Goal: Information Seeking & Learning: Learn about a topic

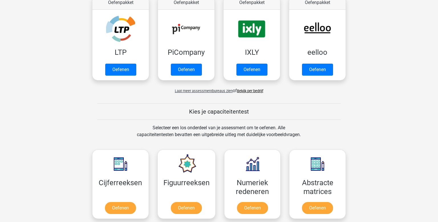
scroll to position [158, 0]
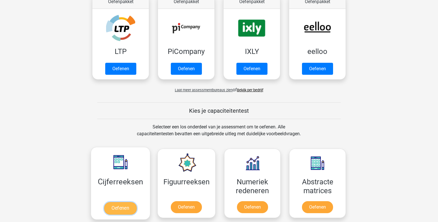
click at [127, 202] on link "Oefenen" at bounding box center [120, 208] width 32 height 13
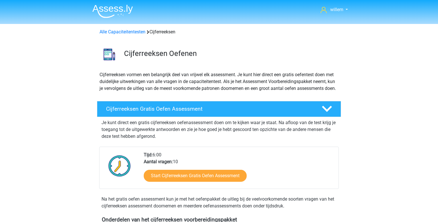
scroll to position [21, 0]
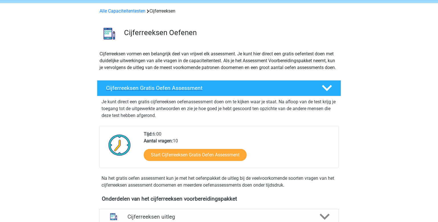
click at [234, 91] on h4 "Cijferreeksen Gratis Oefen Assessment" at bounding box center [209, 88] width 206 height 7
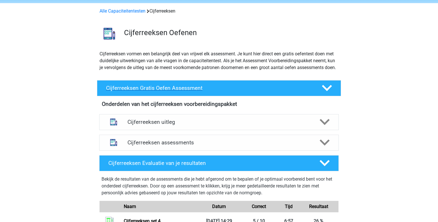
click at [234, 91] on h4 "Cijferreeksen Gratis Oefen Assessment" at bounding box center [209, 88] width 206 height 7
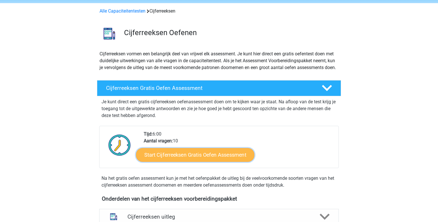
click at [172, 161] on link "Start Cijferreeksen Gratis Oefen Assessment" at bounding box center [195, 155] width 118 height 14
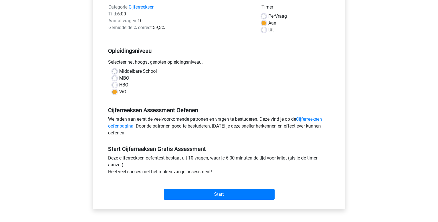
scroll to position [76, 0]
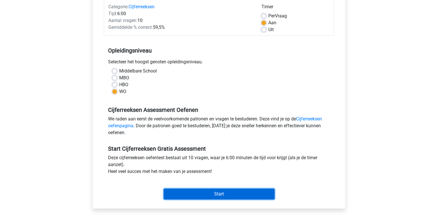
click at [197, 190] on input "Start" at bounding box center [219, 193] width 111 height 11
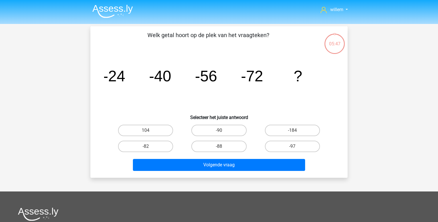
click at [220, 147] on input "-88" at bounding box center [221, 148] width 4 height 4
radio input "true"
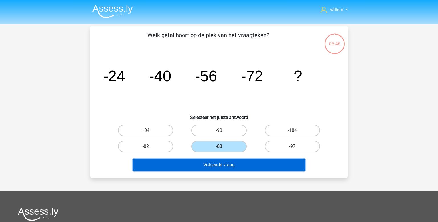
click at [217, 162] on button "Volgende vraag" at bounding box center [219, 165] width 172 height 12
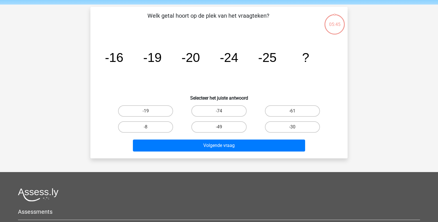
scroll to position [26, 0]
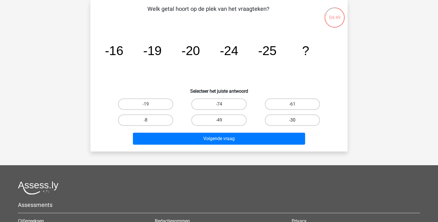
click at [285, 117] on label "-30" at bounding box center [292, 119] width 55 height 11
click at [292, 120] on input "-30" at bounding box center [294, 122] width 4 height 4
radio input "true"
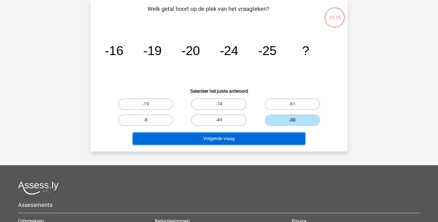
click at [256, 136] on button "Volgende vraag" at bounding box center [219, 138] width 172 height 12
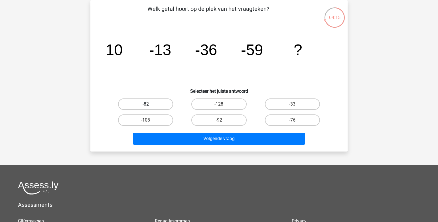
click at [155, 103] on label "-82" at bounding box center [145, 103] width 55 height 11
click at [149, 104] on input "-82" at bounding box center [148, 106] width 4 height 4
radio input "true"
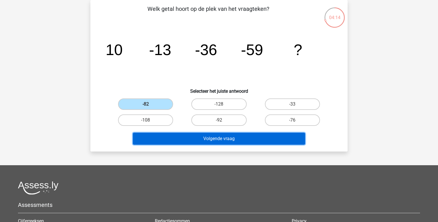
click at [224, 138] on button "Volgende vraag" at bounding box center [219, 138] width 172 height 12
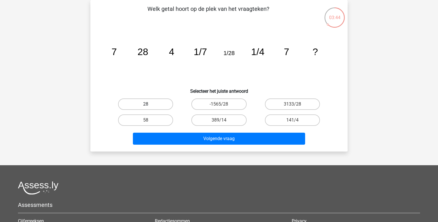
click at [149, 105] on label "28" at bounding box center [145, 103] width 55 height 11
click at [149, 105] on input "28" at bounding box center [148, 106] width 4 height 4
radio input "true"
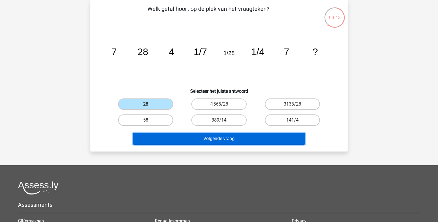
click at [180, 137] on button "Volgende vraag" at bounding box center [219, 138] width 172 height 12
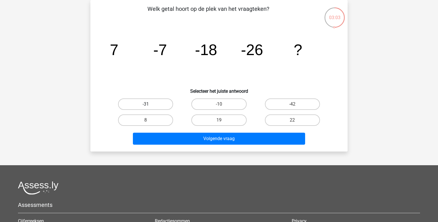
click at [164, 105] on label "-31" at bounding box center [145, 103] width 55 height 11
click at [149, 105] on input "-31" at bounding box center [148, 106] width 4 height 4
radio input "true"
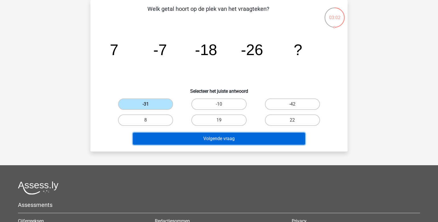
click at [206, 139] on button "Volgende vraag" at bounding box center [219, 138] width 172 height 12
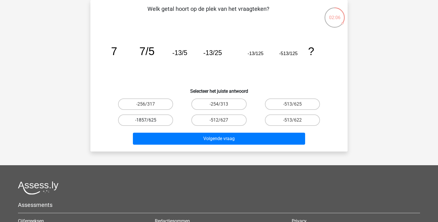
click at [151, 123] on label "-1857/625" at bounding box center [145, 119] width 55 height 11
click at [149, 123] on input "-1857/625" at bounding box center [148, 122] width 4 height 4
radio input "true"
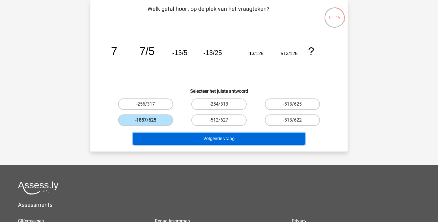
click at [191, 139] on button "Volgende vraag" at bounding box center [219, 138] width 172 height 12
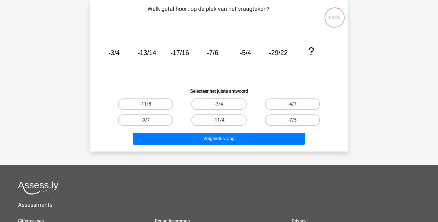
click at [287, 119] on label "-7/5" at bounding box center [292, 119] width 55 height 11
click at [292, 120] on input "-7/5" at bounding box center [294, 122] width 4 height 4
radio input "true"
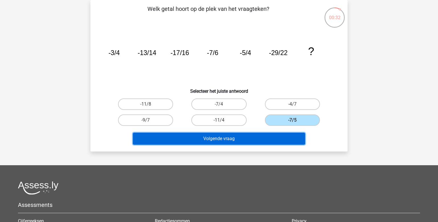
click at [245, 142] on button "Volgende vraag" at bounding box center [219, 138] width 172 height 12
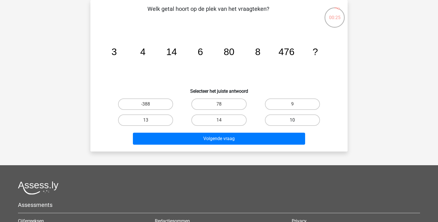
click at [285, 123] on label "10" at bounding box center [292, 119] width 55 height 11
click at [292, 123] on input "10" at bounding box center [294, 122] width 4 height 4
radio input "true"
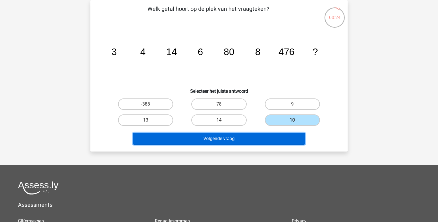
click at [265, 136] on button "Volgende vraag" at bounding box center [219, 138] width 172 height 12
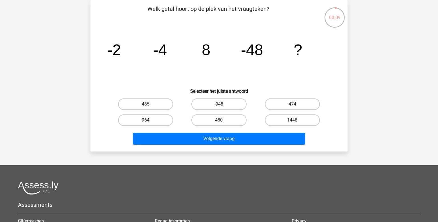
click at [156, 117] on label "964" at bounding box center [145, 119] width 55 height 11
click at [149, 120] on input "964" at bounding box center [148, 122] width 4 height 4
radio input "true"
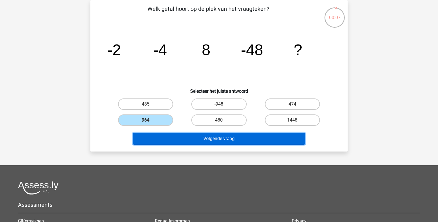
click at [186, 136] on button "Volgende vraag" at bounding box center [219, 138] width 172 height 12
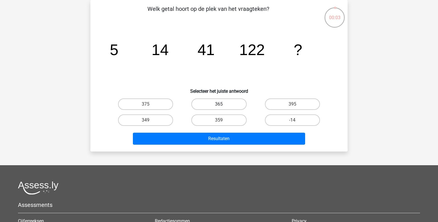
click at [218, 105] on label "365" at bounding box center [218, 103] width 55 height 11
click at [219, 105] on input "365" at bounding box center [221, 106] width 4 height 4
radio input "true"
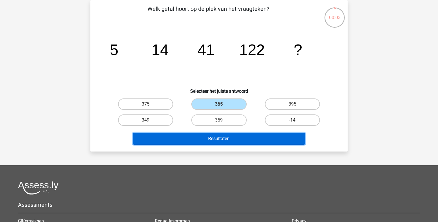
click at [224, 136] on button "Resultaten" at bounding box center [219, 138] width 172 height 12
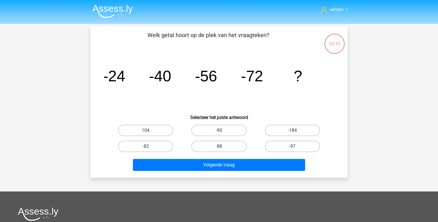
click at [336, 46] on div "05:45" at bounding box center [334, 40] width 21 height 14
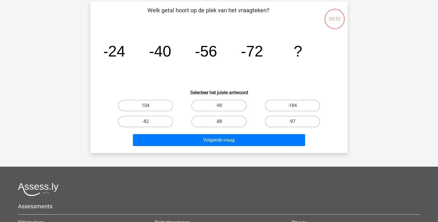
click at [221, 124] on input "-88" at bounding box center [221, 123] width 4 height 4
radio input "true"
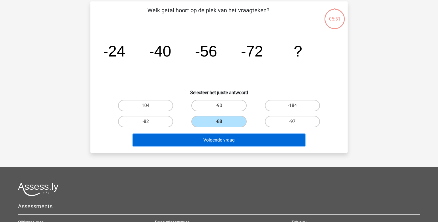
click at [227, 136] on button "Volgende vraag" at bounding box center [219, 140] width 172 height 12
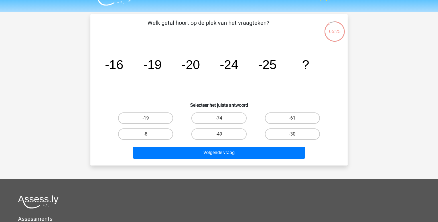
scroll to position [12, 0]
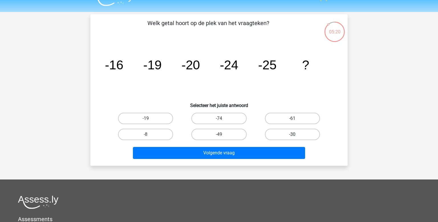
click at [295, 133] on label "-30" at bounding box center [292, 134] width 55 height 11
click at [295, 134] on input "-30" at bounding box center [294, 136] width 4 height 4
radio input "true"
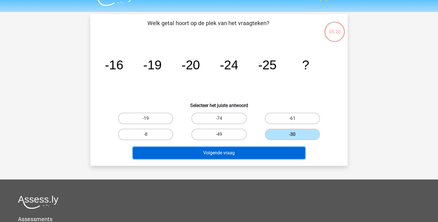
click at [255, 154] on button "Volgende vraag" at bounding box center [219, 153] width 172 height 12
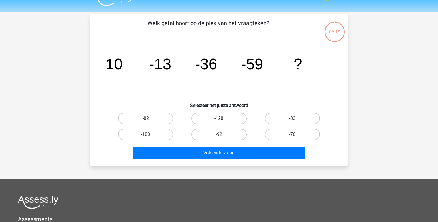
scroll to position [26, 0]
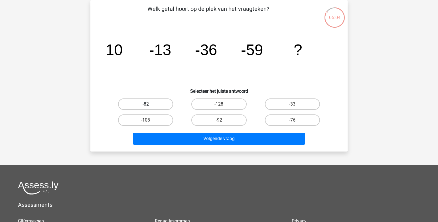
click at [158, 106] on label "-82" at bounding box center [145, 103] width 55 height 11
click at [149, 106] on input "-82" at bounding box center [148, 106] width 4 height 4
radio input "true"
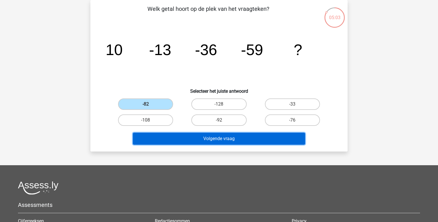
click at [192, 137] on button "Volgende vraag" at bounding box center [219, 138] width 172 height 12
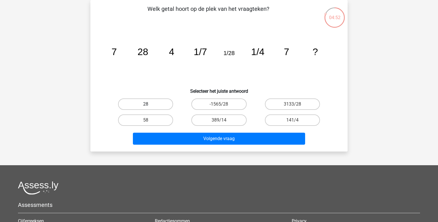
click at [152, 103] on label "28" at bounding box center [145, 103] width 55 height 11
click at [149, 104] on input "28" at bounding box center [148, 106] width 4 height 4
radio input "true"
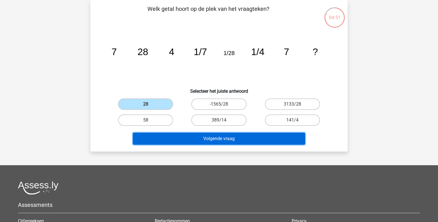
click at [191, 136] on button "Volgende vraag" at bounding box center [219, 138] width 172 height 12
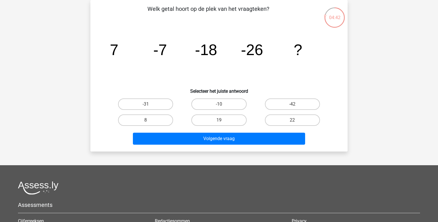
click at [146, 104] on input "-31" at bounding box center [148, 106] width 4 height 4
radio input "true"
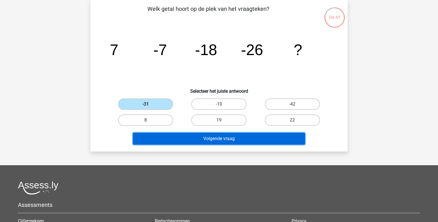
click at [191, 136] on button "Volgende vraag" at bounding box center [219, 138] width 172 height 12
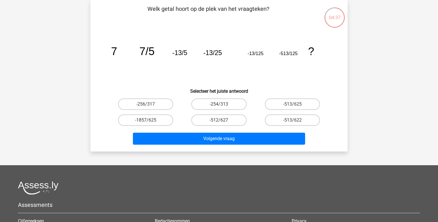
scroll to position [0, 0]
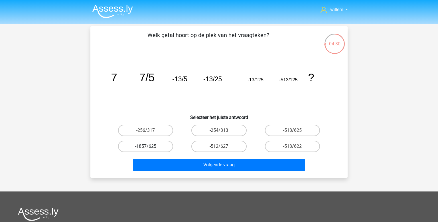
click at [155, 144] on label "-1857/625" at bounding box center [145, 145] width 55 height 11
click at [149, 146] on input "-1857/625" at bounding box center [148, 148] width 4 height 4
radio input "true"
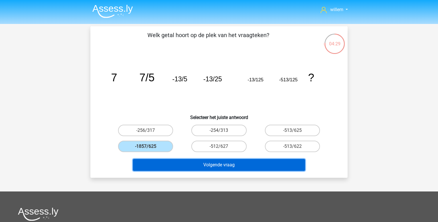
click at [226, 164] on button "Volgende vraag" at bounding box center [219, 165] width 172 height 12
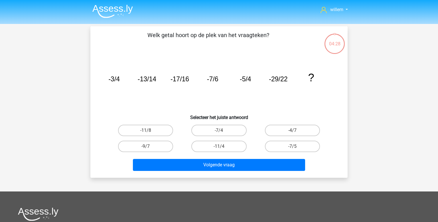
scroll to position [26, 0]
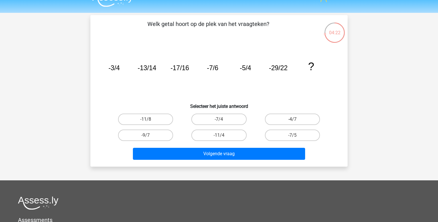
scroll to position [12, 0]
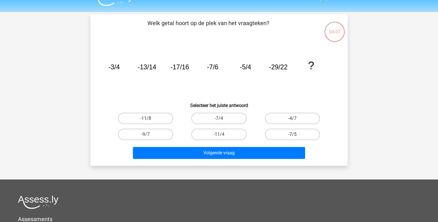
click at [297, 134] on label "-7/5" at bounding box center [292, 134] width 55 height 11
click at [296, 134] on input "-7/5" at bounding box center [294, 136] width 4 height 4
radio input "true"
click at [227, 117] on label "-7/4" at bounding box center [218, 118] width 55 height 11
click at [223, 118] on input "-7/4" at bounding box center [221, 120] width 4 height 4
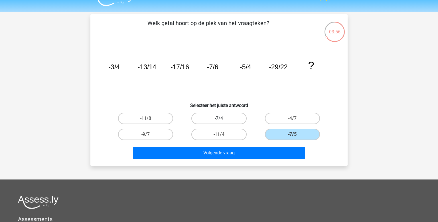
radio input "true"
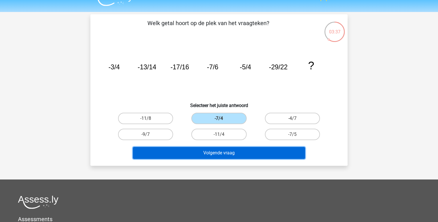
click at [219, 149] on button "Volgende vraag" at bounding box center [219, 153] width 172 height 12
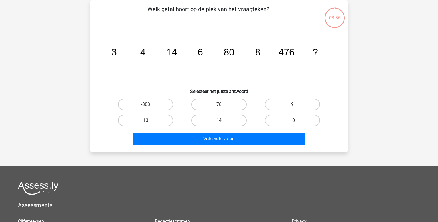
scroll to position [26, 0]
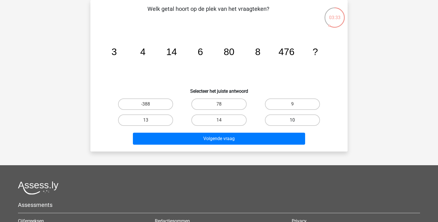
click at [284, 119] on label "10" at bounding box center [292, 119] width 55 height 11
click at [292, 120] on input "10" at bounding box center [294, 122] width 4 height 4
radio input "true"
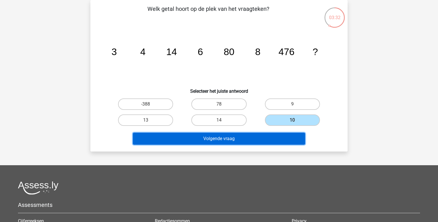
click at [229, 142] on button "Volgende vraag" at bounding box center [219, 138] width 172 height 12
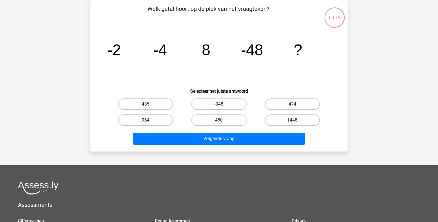
click at [159, 122] on label "964" at bounding box center [145, 119] width 55 height 11
click at [149, 122] on input "964" at bounding box center [148, 122] width 4 height 4
radio input "true"
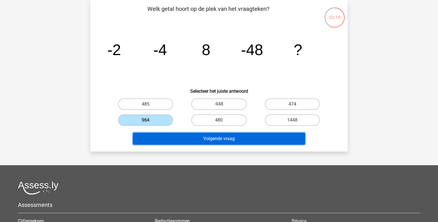
click at [205, 141] on button "Volgende vraag" at bounding box center [219, 138] width 172 height 12
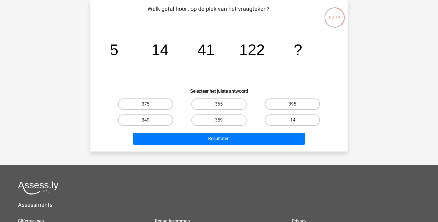
click at [211, 103] on label "365" at bounding box center [218, 103] width 55 height 11
click at [219, 104] on input "365" at bounding box center [221, 106] width 4 height 4
radio input "true"
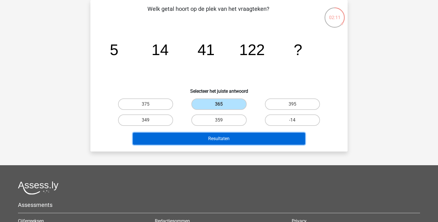
click at [225, 137] on button "Resultaten" at bounding box center [219, 138] width 172 height 12
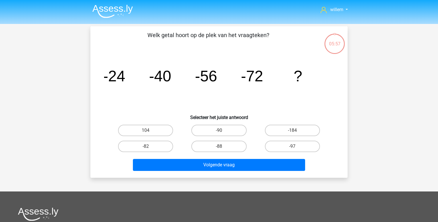
click at [113, 14] on img at bounding box center [112, 11] width 40 height 13
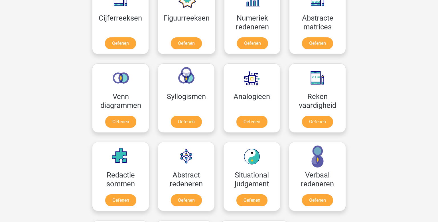
scroll to position [279, 0]
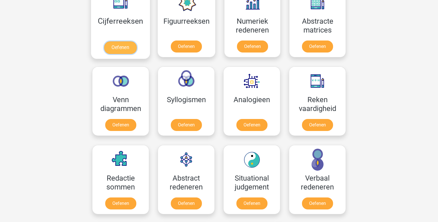
click at [125, 41] on link "Oefenen" at bounding box center [120, 47] width 32 height 13
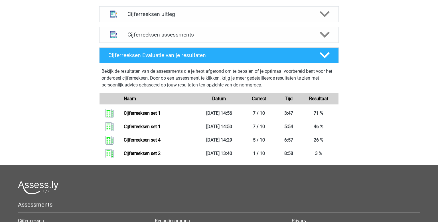
scroll to position [223, 0]
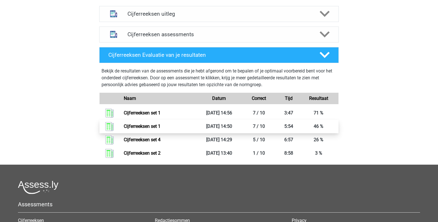
click at [157, 129] on link "Cijferreeksen set 1" at bounding box center [142, 125] width 37 height 5
click at [148, 129] on link "Cijferreeksen set 1" at bounding box center [142, 125] width 37 height 5
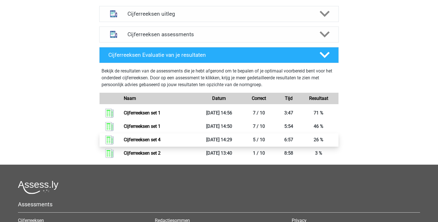
click at [152, 142] on link "Cijferreeksen set 4" at bounding box center [142, 139] width 37 height 5
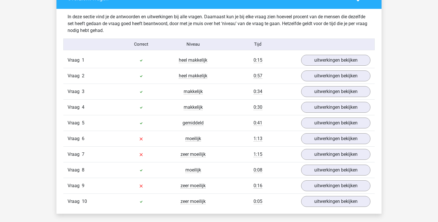
scroll to position [354, 0]
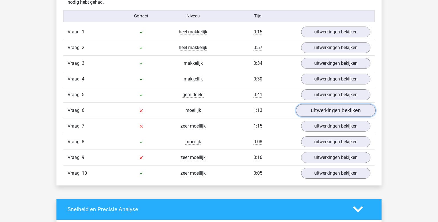
click at [311, 106] on link "uitwerkingen bekijken" at bounding box center [335, 110] width 79 height 13
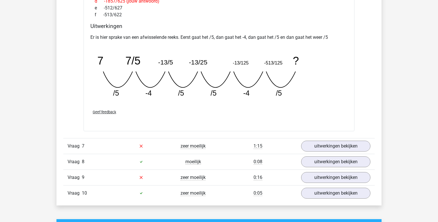
scroll to position [584, 0]
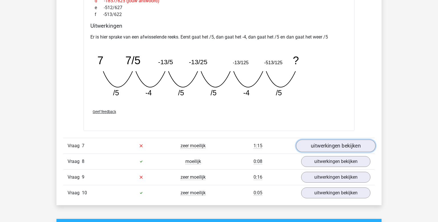
click at [324, 143] on link "uitwerkingen bekijken" at bounding box center [335, 145] width 79 height 13
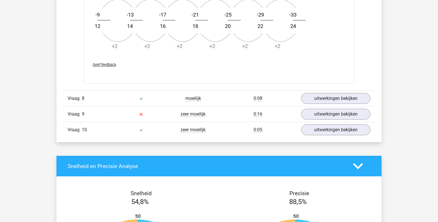
scroll to position [989, 0]
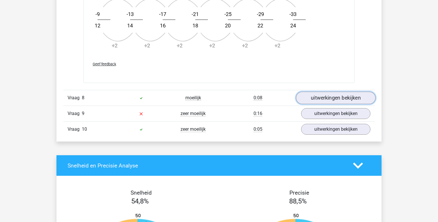
click at [315, 100] on link "uitwerkingen bekijken" at bounding box center [335, 97] width 79 height 13
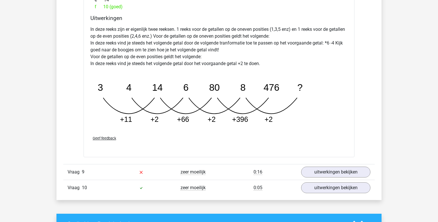
scroll to position [1227, 0]
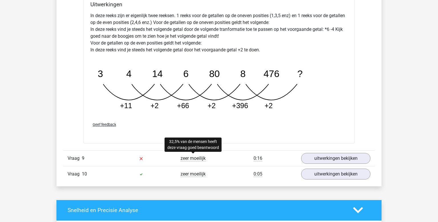
click at [189, 157] on span "zeer moeilijk" at bounding box center [192, 158] width 25 height 6
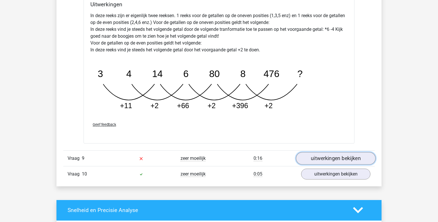
click at [335, 160] on link "uitwerkingen bekijken" at bounding box center [335, 158] width 79 height 13
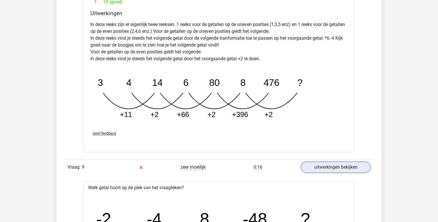
scroll to position [1210, 0]
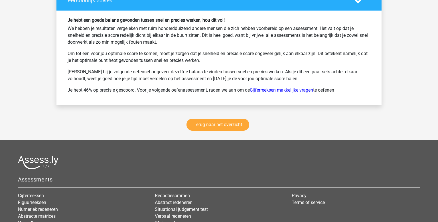
scroll to position [753, 0]
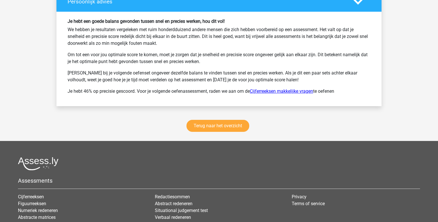
click at [303, 90] on link "Cijferreeksen makkelijke vragen" at bounding box center [281, 90] width 63 height 5
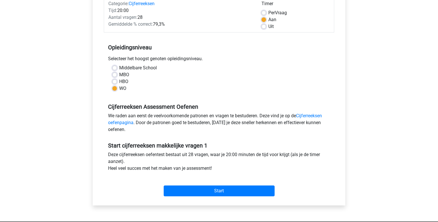
scroll to position [81, 0]
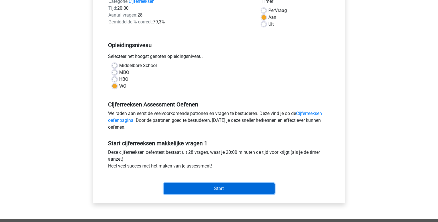
click at [194, 185] on input "Start" at bounding box center [219, 188] width 111 height 11
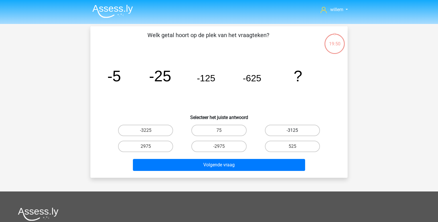
click at [277, 126] on label "-3125" at bounding box center [292, 130] width 55 height 11
click at [292, 130] on input "-3125" at bounding box center [294, 132] width 4 height 4
radio input "true"
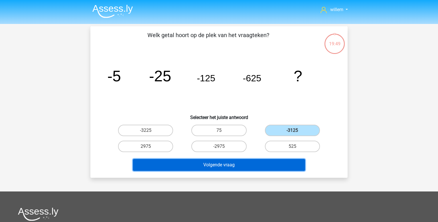
click at [240, 169] on button "Volgende vraag" at bounding box center [219, 165] width 172 height 12
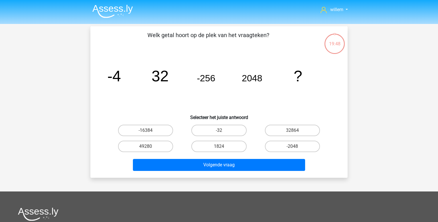
scroll to position [26, 0]
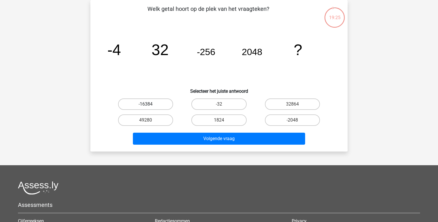
click at [156, 104] on label "-16384" at bounding box center [145, 103] width 55 height 11
click at [149, 104] on input "-16384" at bounding box center [148, 106] width 4 height 4
radio input "true"
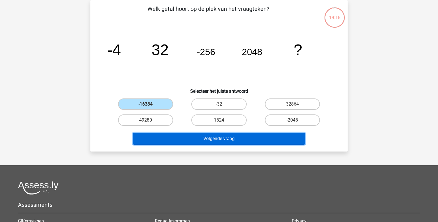
click at [230, 138] on button "Volgende vraag" at bounding box center [219, 138] width 172 height 12
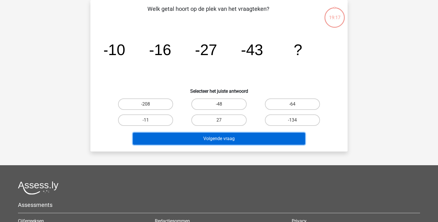
click at [230, 138] on button "Volgende vraag" at bounding box center [219, 138] width 172 height 12
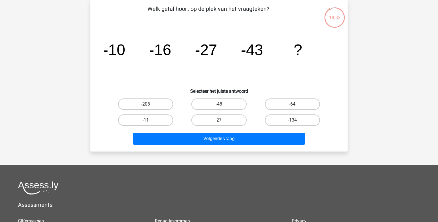
click at [283, 100] on label "-64" at bounding box center [292, 103] width 55 height 11
click at [292, 104] on input "-64" at bounding box center [294, 106] width 4 height 4
radio input "true"
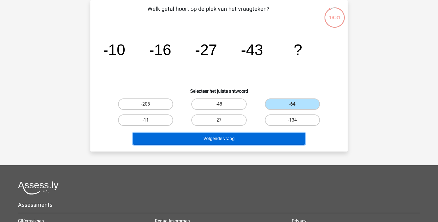
click at [242, 138] on button "Volgende vraag" at bounding box center [219, 138] width 172 height 12
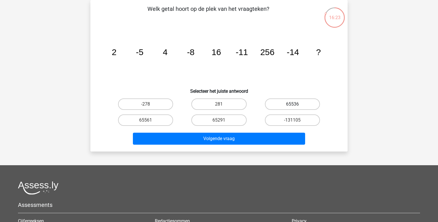
click at [291, 104] on label "65536" at bounding box center [292, 103] width 55 height 11
click at [292, 104] on input "65536" at bounding box center [294, 106] width 4 height 4
radio input "true"
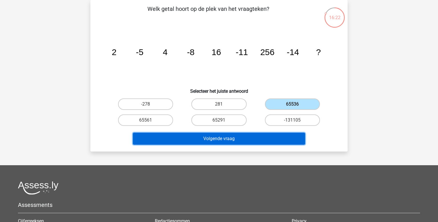
click at [264, 137] on button "Volgende vraag" at bounding box center [219, 138] width 172 height 12
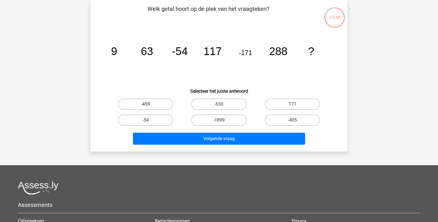
click at [153, 105] on label "-459" at bounding box center [145, 103] width 55 height 11
click at [149, 105] on input "-459" at bounding box center [148, 106] width 4 height 4
radio input "true"
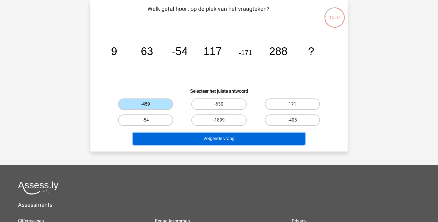
click at [193, 136] on button "Volgende vraag" at bounding box center [219, 138] width 172 height 12
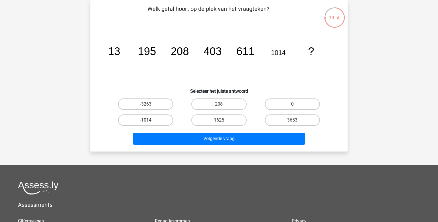
click at [214, 120] on label "1625" at bounding box center [218, 119] width 55 height 11
click at [219, 120] on input "1625" at bounding box center [221, 122] width 4 height 4
radio input "true"
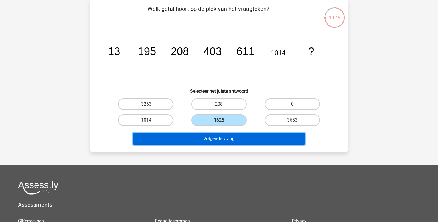
click at [212, 136] on button "Volgende vraag" at bounding box center [219, 138] width 172 height 12
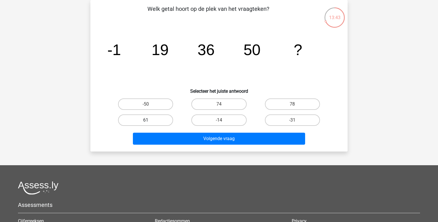
click at [144, 117] on label "61" at bounding box center [145, 119] width 55 height 11
click at [146, 120] on input "61" at bounding box center [148, 122] width 4 height 4
radio input "true"
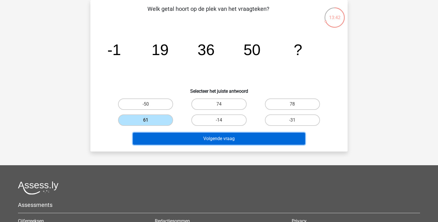
click at [198, 134] on button "Volgende vraag" at bounding box center [219, 138] width 172 height 12
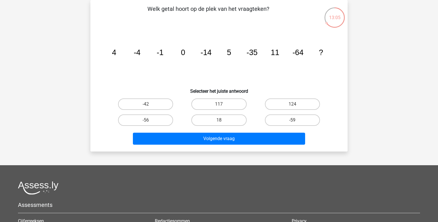
click at [216, 127] on div "18" at bounding box center [218, 120] width 73 height 16
click at [231, 119] on label "18" at bounding box center [218, 119] width 55 height 11
click at [223, 120] on input "18" at bounding box center [221, 122] width 4 height 4
radio input "true"
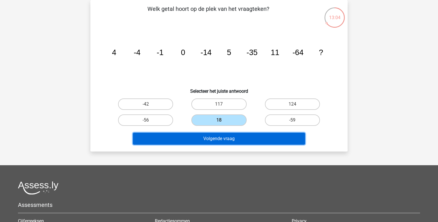
click at [214, 141] on button "Volgende vraag" at bounding box center [219, 138] width 172 height 12
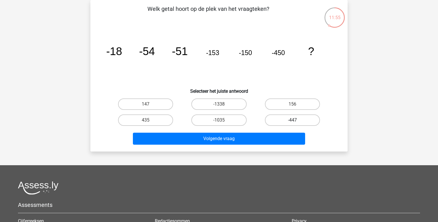
click at [284, 120] on label "-447" at bounding box center [292, 119] width 55 height 11
click at [292, 120] on input "-447" at bounding box center [294, 122] width 4 height 4
radio input "true"
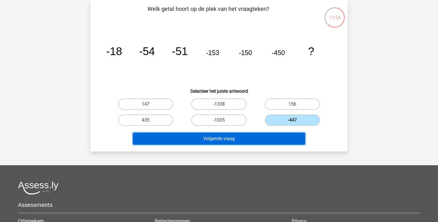
click at [242, 138] on button "Volgende vraag" at bounding box center [219, 138] width 172 height 12
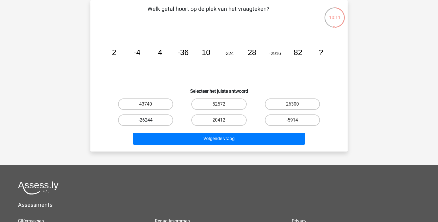
click at [154, 117] on label "-26244" at bounding box center [145, 119] width 55 height 11
click at [149, 120] on input "-26244" at bounding box center [148, 122] width 4 height 4
radio input "true"
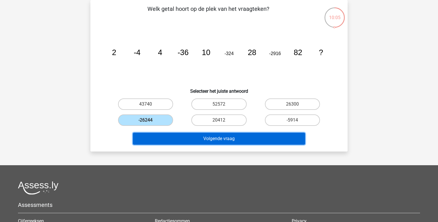
click at [214, 135] on button "Volgende vraag" at bounding box center [219, 138] width 172 height 12
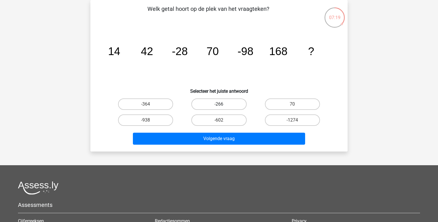
click at [213, 102] on label "-266" at bounding box center [218, 103] width 55 height 11
click at [219, 104] on input "-266" at bounding box center [221, 106] width 4 height 4
radio input "true"
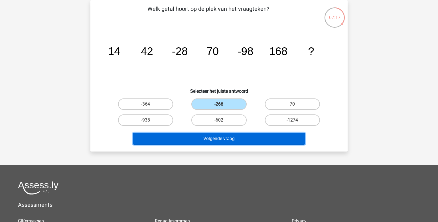
click at [221, 138] on button "Volgende vraag" at bounding box center [219, 138] width 172 height 12
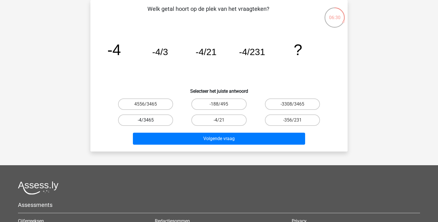
click at [164, 120] on label "-4/3465" at bounding box center [145, 119] width 55 height 11
click at [149, 120] on input "-4/3465" at bounding box center [148, 122] width 4 height 4
radio input "true"
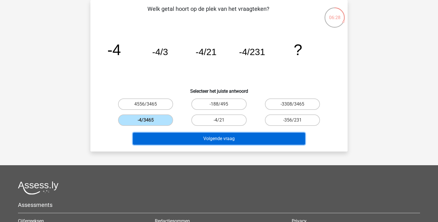
click at [219, 138] on button "Volgende vraag" at bounding box center [219, 138] width 172 height 12
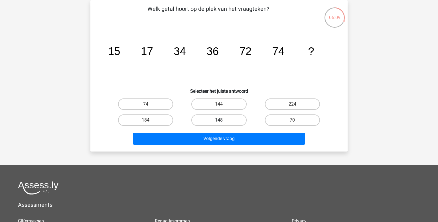
click at [218, 120] on label "148" at bounding box center [218, 119] width 55 height 11
click at [219, 120] on input "148" at bounding box center [221, 122] width 4 height 4
radio input "true"
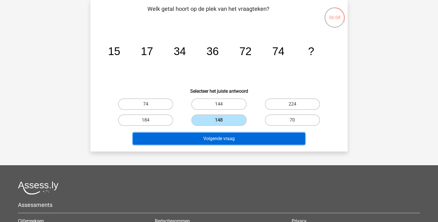
click at [220, 139] on button "Volgende vraag" at bounding box center [219, 138] width 172 height 12
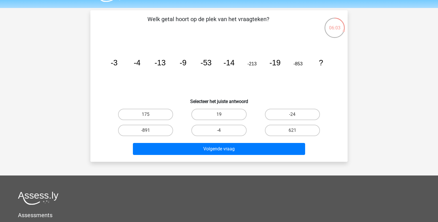
scroll to position [17, 0]
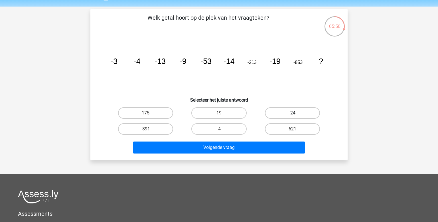
click at [287, 111] on label "-24" at bounding box center [292, 112] width 55 height 11
click at [292, 113] on input "-24" at bounding box center [294, 115] width 4 height 4
radio input "true"
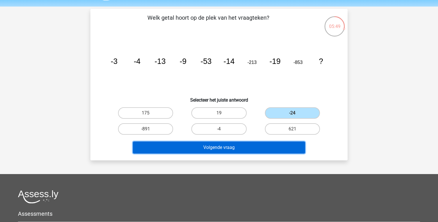
click at [258, 144] on button "Volgende vraag" at bounding box center [219, 147] width 172 height 12
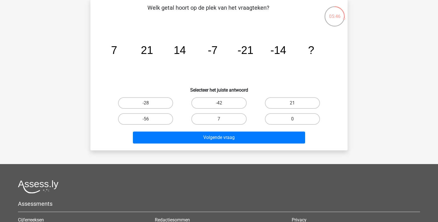
scroll to position [28, 0]
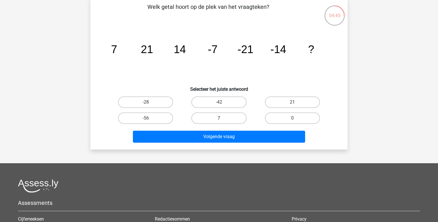
click at [217, 116] on label "7" at bounding box center [218, 117] width 55 height 11
click at [219, 118] on input "7" at bounding box center [221, 120] width 4 height 4
radio input "true"
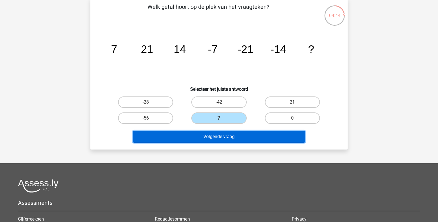
click at [213, 135] on button "Volgende vraag" at bounding box center [219, 137] width 172 height 12
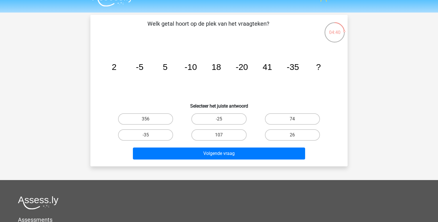
scroll to position [12, 0]
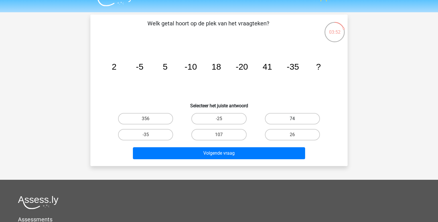
click at [285, 119] on label "74" at bounding box center [292, 118] width 55 height 11
click at [292, 119] on input "74" at bounding box center [294, 121] width 4 height 4
radio input "true"
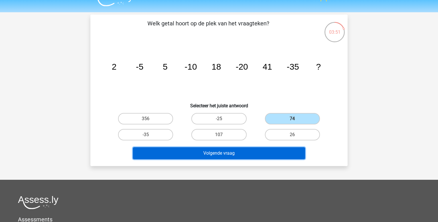
click at [240, 152] on button "Volgende vraag" at bounding box center [219, 153] width 172 height 12
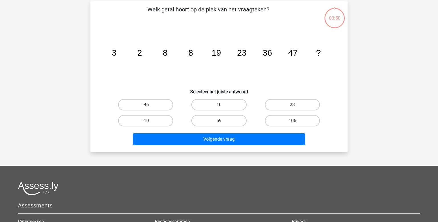
scroll to position [26, 0]
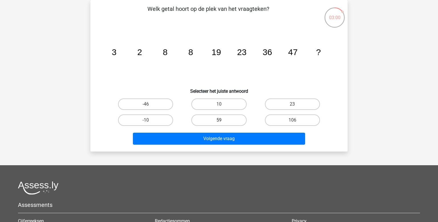
click at [232, 119] on label "59" at bounding box center [218, 119] width 55 height 11
click at [223, 120] on input "59" at bounding box center [221, 122] width 4 height 4
radio input "true"
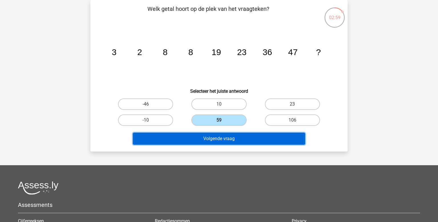
click at [219, 137] on button "Volgende vraag" at bounding box center [219, 138] width 172 height 12
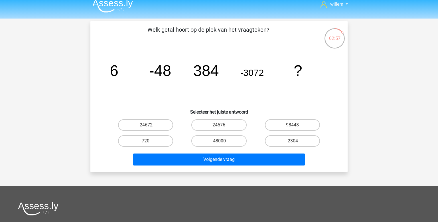
scroll to position [4, 0]
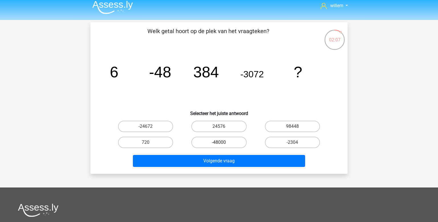
click at [204, 143] on label "-48000" at bounding box center [218, 141] width 55 height 11
click at [219, 143] on input "-48000" at bounding box center [221, 144] width 4 height 4
radio input "true"
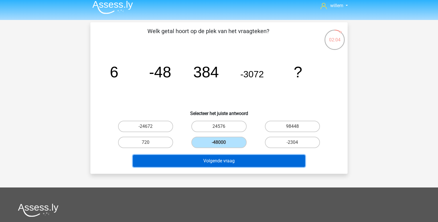
click at [234, 161] on button "Volgende vraag" at bounding box center [219, 161] width 172 height 12
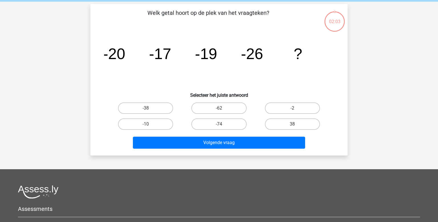
scroll to position [26, 0]
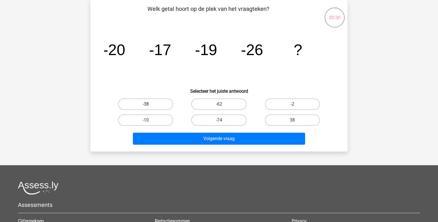
click at [157, 106] on label "-38" at bounding box center [145, 103] width 55 height 11
click at [149, 106] on input "-38" at bounding box center [148, 106] width 4 height 4
radio input "true"
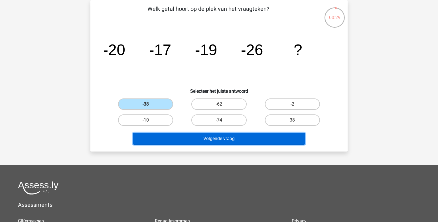
click at [206, 139] on button "Volgende vraag" at bounding box center [219, 138] width 172 height 12
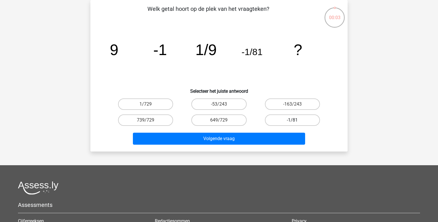
click at [283, 121] on label "-1/81" at bounding box center [292, 119] width 55 height 11
click at [292, 121] on input "-1/81" at bounding box center [294, 122] width 4 height 4
radio input "true"
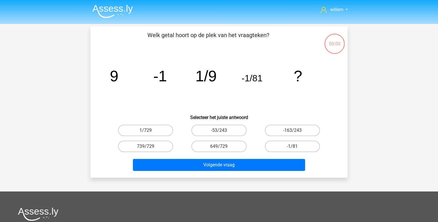
scroll to position [26, 0]
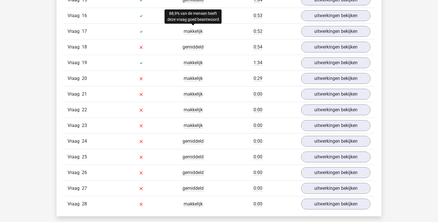
scroll to position [622, 0]
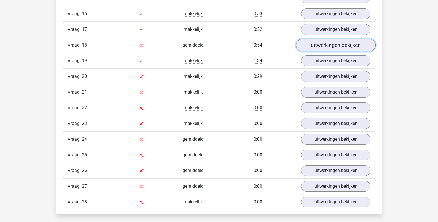
click at [320, 39] on link "uitwerkingen bekijken" at bounding box center [335, 45] width 79 height 13
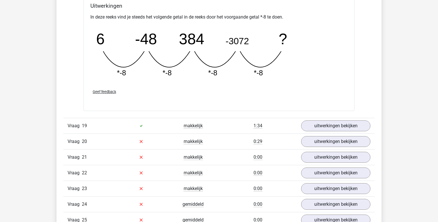
scroll to position [808, 0]
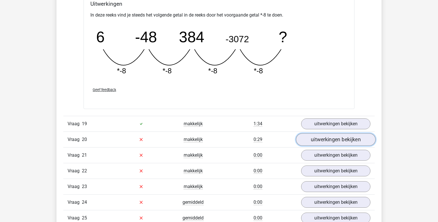
click at [309, 133] on link "uitwerkingen bekijken" at bounding box center [335, 139] width 79 height 13
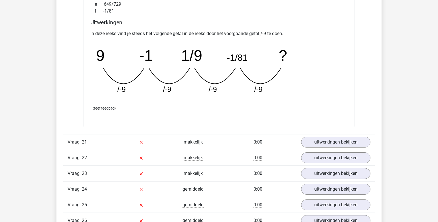
scroll to position [1114, 0]
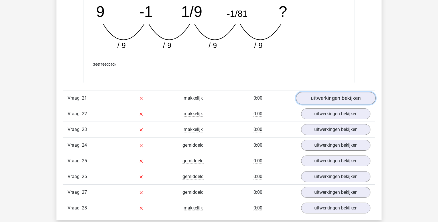
click at [321, 93] on link "uitwerkingen bekijken" at bounding box center [335, 98] width 79 height 13
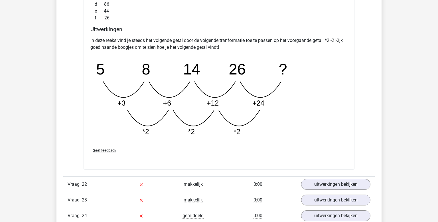
scroll to position [1327, 0]
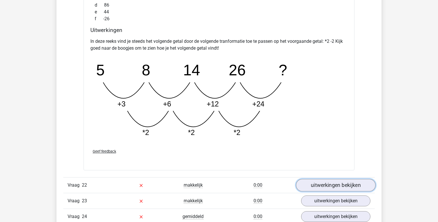
click at [314, 179] on link "uitwerkingen bekijken" at bounding box center [335, 185] width 79 height 13
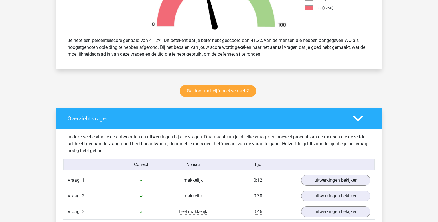
scroll to position [0, 0]
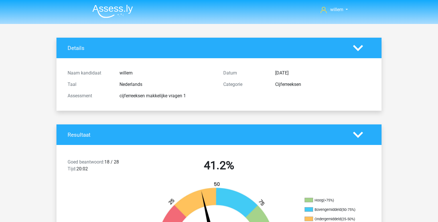
click at [111, 7] on img at bounding box center [112, 11] width 40 height 13
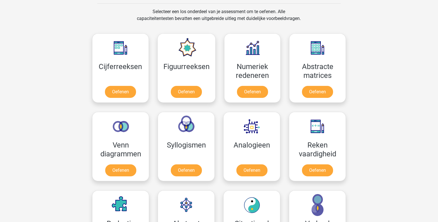
scroll to position [235, 0]
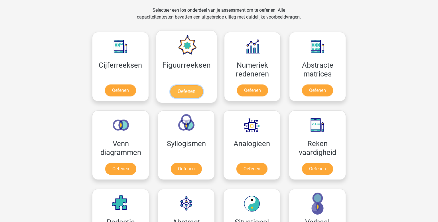
click at [183, 85] on link "Oefenen" at bounding box center [186, 91] width 32 height 13
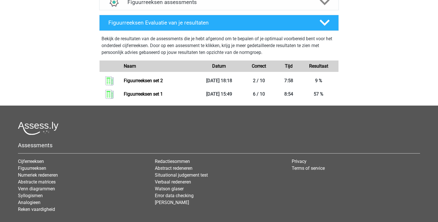
scroll to position [258, 0]
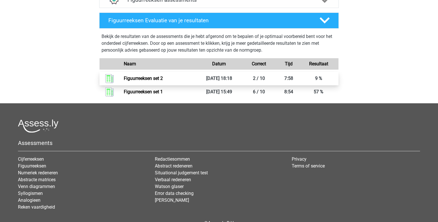
click at [163, 81] on link "Figuurreeksen set 2" at bounding box center [143, 78] width 39 height 5
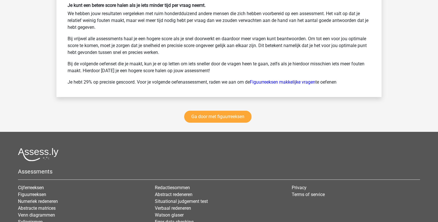
scroll to position [784, 0]
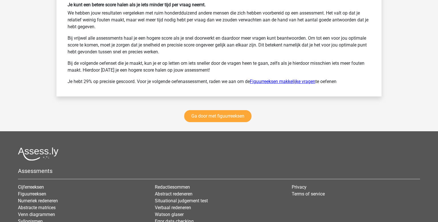
click at [276, 79] on link "Figuurreeksen makkelijke vragen" at bounding box center [283, 81] width 66 height 5
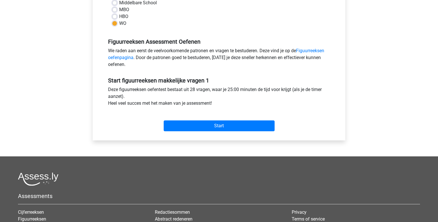
scroll to position [144, 0]
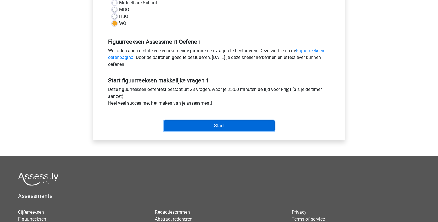
click at [195, 129] on input "Start" at bounding box center [219, 125] width 111 height 11
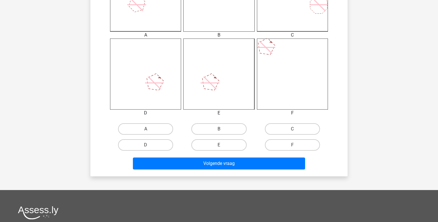
scroll to position [208, 0]
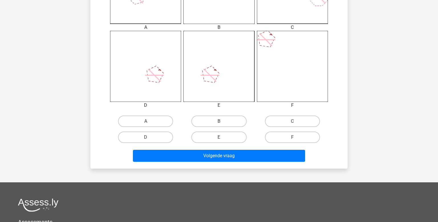
click at [147, 122] on input "A" at bounding box center [148, 123] width 4 height 4
radio input "true"
click at [206, 161] on div "Volgende vraag" at bounding box center [219, 157] width 220 height 14
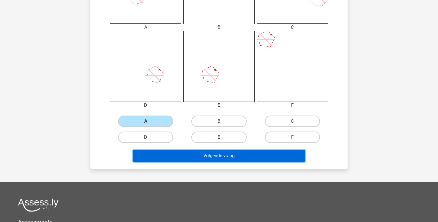
click at [211, 160] on button "Volgende vraag" at bounding box center [219, 156] width 172 height 12
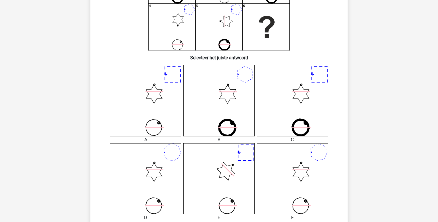
scroll to position [98, 0]
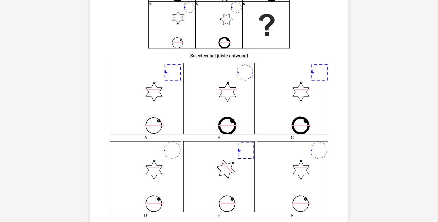
click at [175, 45] on icon "1 2 3 4 5 6" at bounding box center [219, 1] width 230 height 94
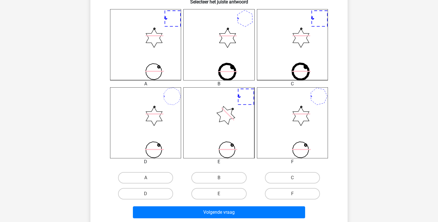
scroll to position [155, 0]
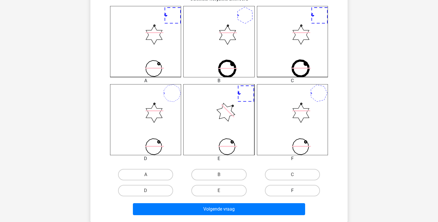
click at [277, 191] on label "F" at bounding box center [292, 190] width 55 height 11
click at [292, 191] on input "F" at bounding box center [294, 192] width 4 height 4
radio input "true"
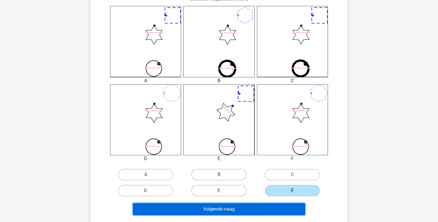
click at [247, 208] on button "Volgende vraag" at bounding box center [219, 209] width 172 height 12
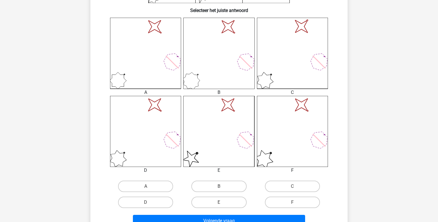
scroll to position [144, 0]
click at [222, 203] on input "E" at bounding box center [221, 204] width 4 height 4
radio input "true"
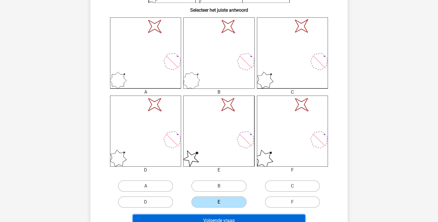
click at [225, 216] on button "Volgende vraag" at bounding box center [219, 220] width 172 height 12
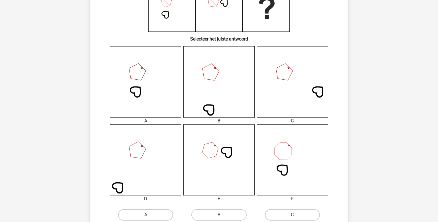
scroll to position [115, 0]
click at [136, 218] on label "A" at bounding box center [145, 214] width 55 height 11
click at [146, 218] on input "A" at bounding box center [148, 216] width 4 height 4
radio input "true"
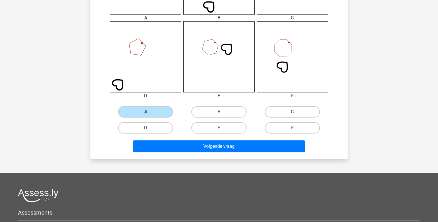
scroll to position [222, 0]
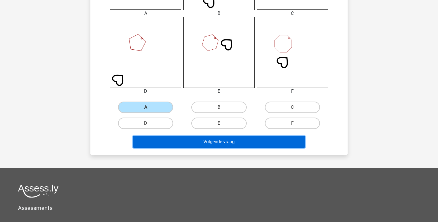
click at [245, 146] on button "Volgende vraag" at bounding box center [219, 142] width 172 height 12
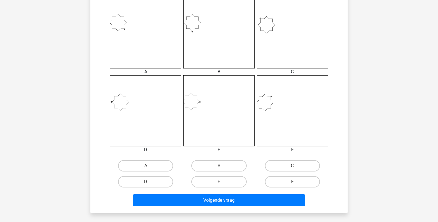
scroll to position [166, 0]
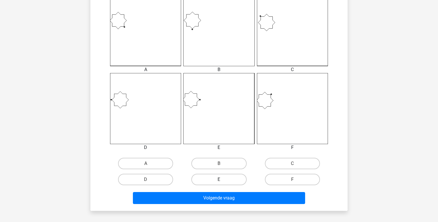
click at [216, 178] on label "E" at bounding box center [218, 179] width 55 height 11
click at [219, 179] on input "E" at bounding box center [221, 181] width 4 height 4
radio input "true"
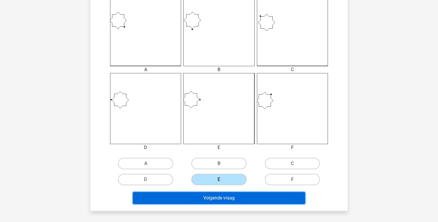
click at [226, 199] on button "Volgende vraag" at bounding box center [219, 198] width 172 height 12
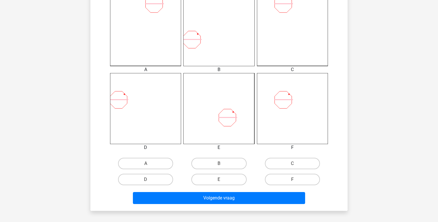
scroll to position [166, 0]
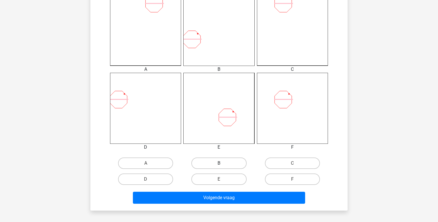
click at [205, 166] on label "B" at bounding box center [218, 162] width 55 height 11
click at [219, 166] on input "B" at bounding box center [221, 165] width 4 height 4
radio input "true"
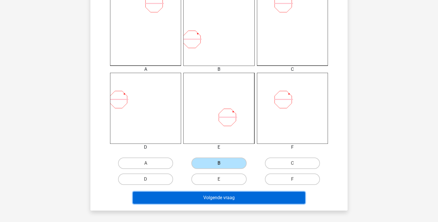
click at [208, 197] on button "Volgende vraag" at bounding box center [219, 197] width 172 height 12
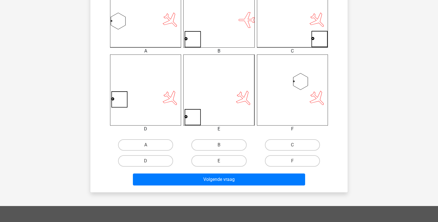
scroll to position [185, 0]
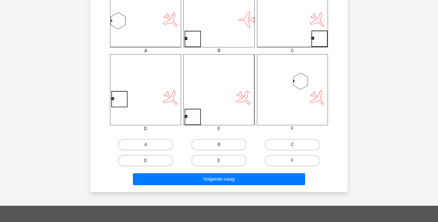
click at [234, 160] on label "E" at bounding box center [218, 160] width 55 height 11
click at [223, 160] on input "E" at bounding box center [221, 162] width 4 height 4
radio input "true"
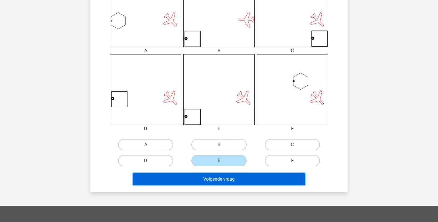
click at [227, 177] on button "Volgende vraag" at bounding box center [219, 179] width 172 height 12
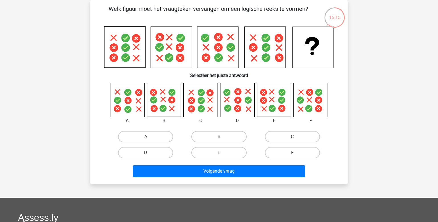
scroll to position [33, 0]
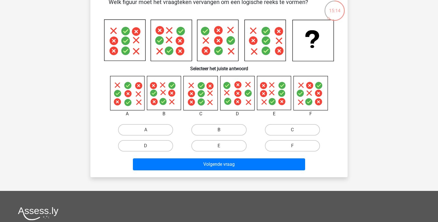
click at [217, 131] on label "B" at bounding box center [218, 129] width 55 height 11
click at [219, 131] on input "B" at bounding box center [221, 132] width 4 height 4
radio input "true"
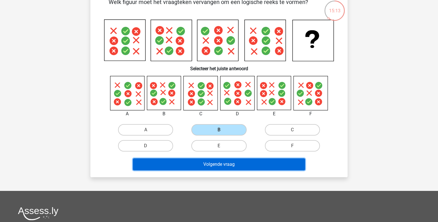
click at [205, 163] on button "Volgende vraag" at bounding box center [219, 164] width 172 height 12
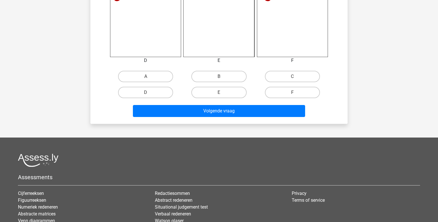
scroll to position [271, 0]
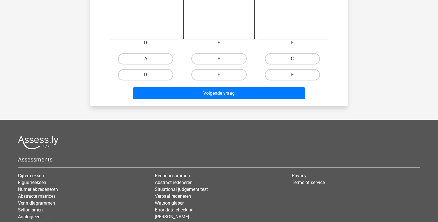
click at [289, 64] on label "C" at bounding box center [292, 58] width 55 height 11
click at [292, 62] on input "C" at bounding box center [294, 61] width 4 height 4
radio input "true"
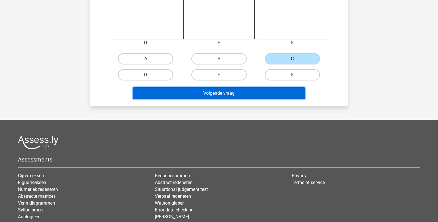
click at [246, 89] on button "Volgende vraag" at bounding box center [219, 93] width 172 height 12
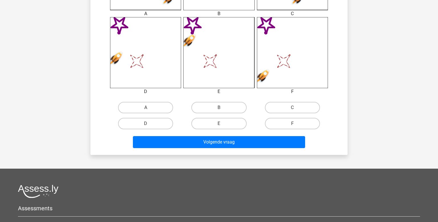
scroll to position [226, 0]
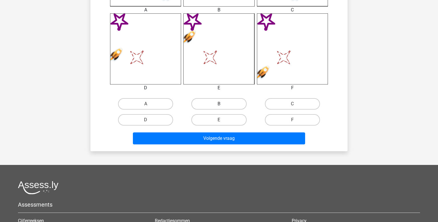
click at [209, 100] on label "B" at bounding box center [218, 103] width 55 height 11
click at [219, 104] on input "B" at bounding box center [221, 106] width 4 height 4
radio input "true"
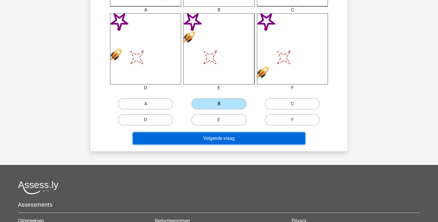
click at [195, 136] on button "Volgende vraag" at bounding box center [219, 138] width 172 height 12
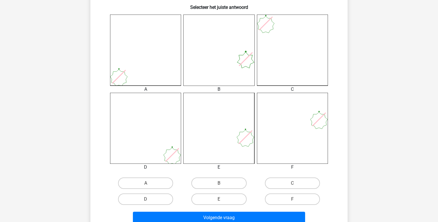
scroll to position [147, 0]
click at [286, 180] on label "C" at bounding box center [292, 182] width 55 height 11
click at [292, 182] on input "C" at bounding box center [294, 184] width 4 height 4
radio input "true"
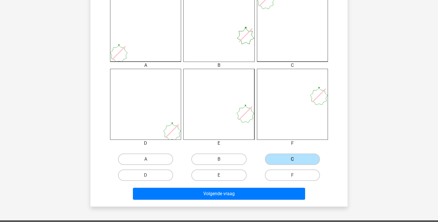
scroll to position [171, 0]
click at [287, 173] on label "F" at bounding box center [292, 174] width 55 height 11
click at [292, 175] on input "F" at bounding box center [294, 177] width 4 height 4
radio input "true"
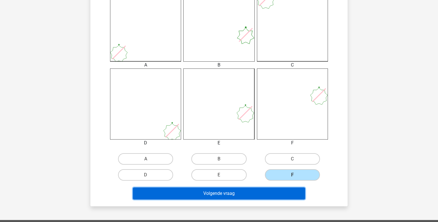
click at [254, 188] on button "Volgende vraag" at bounding box center [219, 193] width 172 height 12
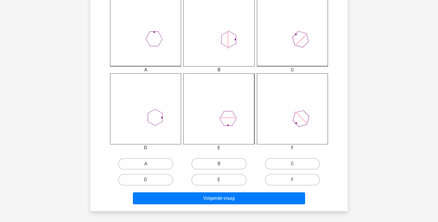
scroll to position [166, 0]
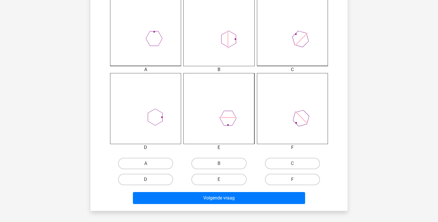
click at [155, 180] on label "D" at bounding box center [145, 179] width 55 height 11
click at [149, 180] on input "D" at bounding box center [148, 181] width 4 height 4
radio input "true"
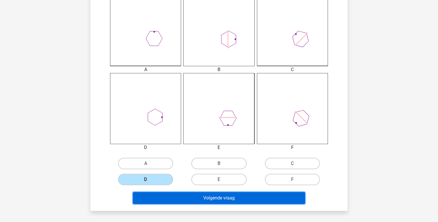
click at [241, 203] on button "Volgende vraag" at bounding box center [219, 198] width 172 height 12
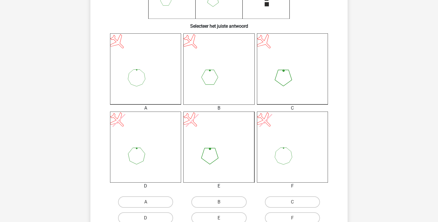
scroll to position [150, 0]
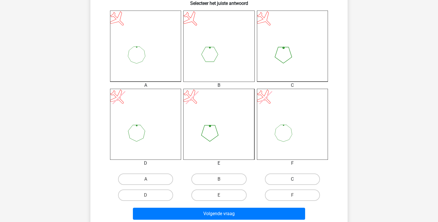
click at [285, 178] on label "C" at bounding box center [292, 178] width 55 height 11
click at [292, 179] on input "C" at bounding box center [294, 181] width 4 height 4
radio input "true"
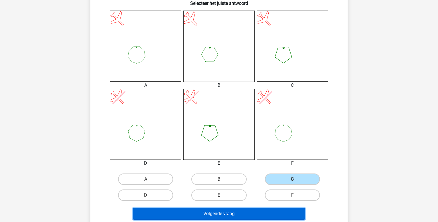
click at [232, 213] on button "Volgende vraag" at bounding box center [219, 213] width 172 height 12
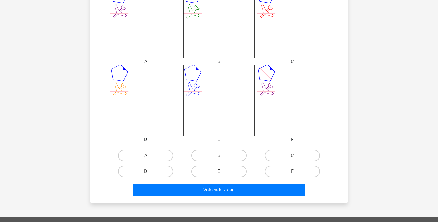
scroll to position [179, 0]
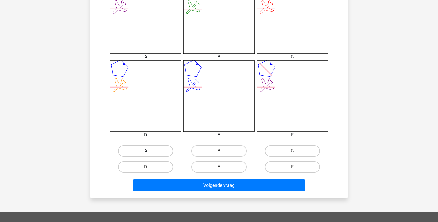
click at [142, 149] on label "A" at bounding box center [145, 150] width 55 height 11
click at [146, 151] on input "A" at bounding box center [148, 153] width 4 height 4
radio input "true"
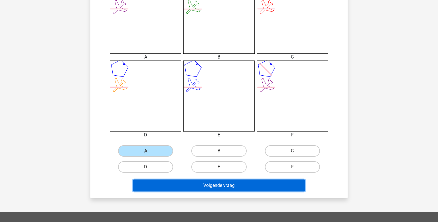
click at [217, 187] on button "Volgende vraag" at bounding box center [219, 185] width 172 height 12
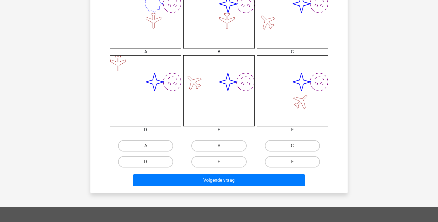
scroll to position [191, 0]
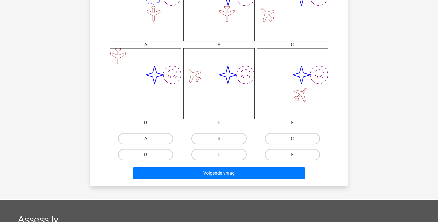
click at [227, 137] on label "B" at bounding box center [218, 138] width 55 height 11
click at [223, 138] on input "B" at bounding box center [221, 140] width 4 height 4
radio input "true"
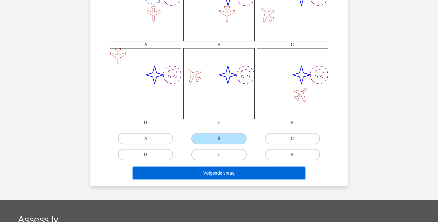
click at [213, 170] on button "Volgende vraag" at bounding box center [219, 173] width 172 height 12
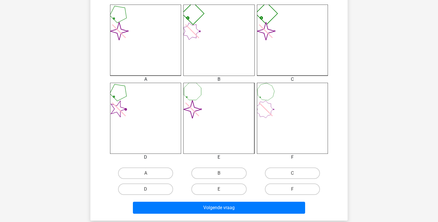
scroll to position [157, 0]
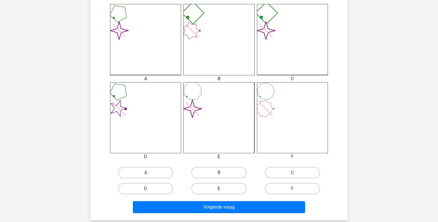
click at [211, 190] on label "E" at bounding box center [218, 188] width 55 height 11
click at [219, 190] on input "E" at bounding box center [221, 190] width 4 height 4
radio input "true"
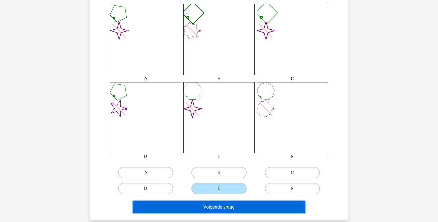
click at [207, 205] on button "Volgende vraag" at bounding box center [219, 207] width 172 height 12
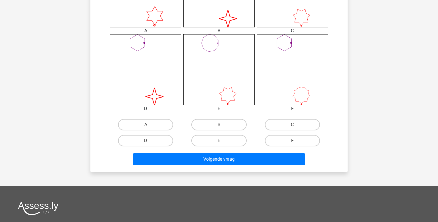
scroll to position [208, 0]
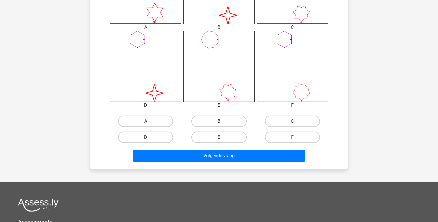
click at [208, 122] on label "B" at bounding box center [218, 120] width 55 height 11
click at [219, 122] on input "B" at bounding box center [221, 123] width 4 height 4
radio input "true"
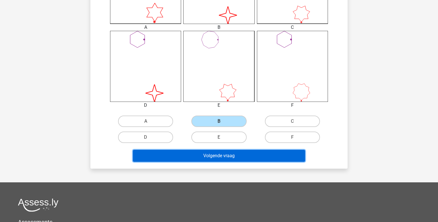
click at [205, 154] on button "Volgende vraag" at bounding box center [219, 156] width 172 height 12
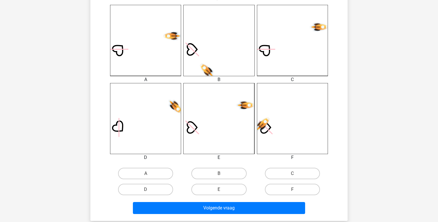
scroll to position [177, 0]
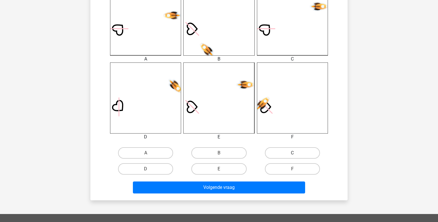
click at [274, 151] on label "C" at bounding box center [292, 152] width 55 height 11
click at [292, 153] on input "C" at bounding box center [294, 155] width 4 height 4
radio input "true"
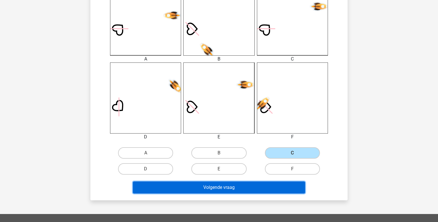
click at [238, 181] on button "Volgende vraag" at bounding box center [219, 187] width 172 height 12
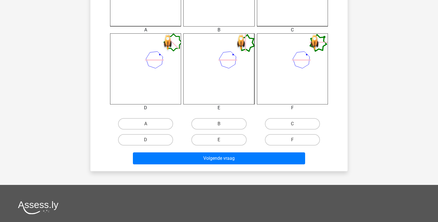
scroll to position [206, 0]
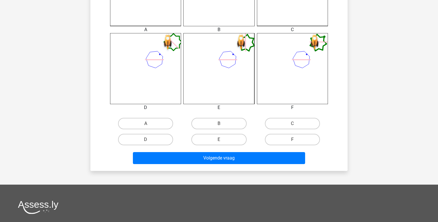
click at [222, 126] on input "B" at bounding box center [221, 125] width 4 height 4
radio input "true"
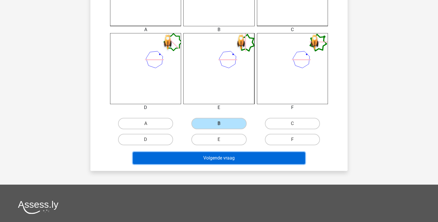
click at [214, 154] on button "Volgende vraag" at bounding box center [219, 158] width 172 height 12
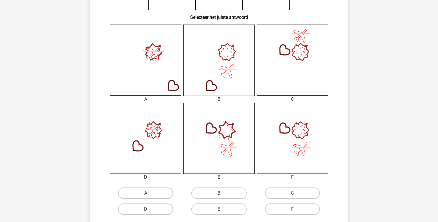
scroll to position [140, 0]
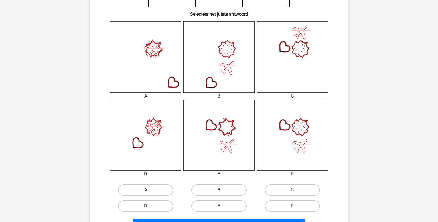
click at [227, 187] on label "B" at bounding box center [218, 189] width 55 height 11
click at [223, 190] on input "B" at bounding box center [221, 192] width 4 height 4
radio input "true"
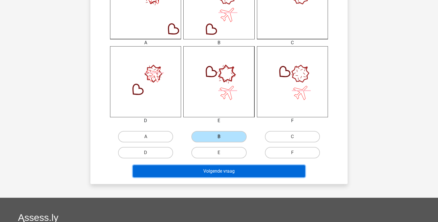
click at [248, 172] on button "Volgende vraag" at bounding box center [219, 171] width 172 height 12
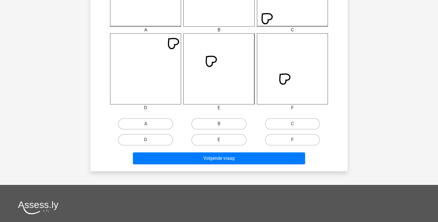
scroll to position [206, 0]
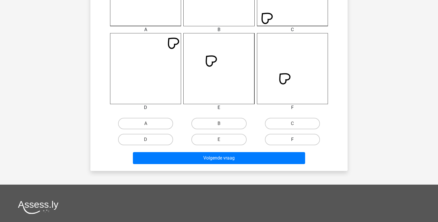
click at [304, 142] on label "F" at bounding box center [292, 139] width 55 height 11
click at [296, 142] on input "F" at bounding box center [294, 141] width 4 height 4
radio input "true"
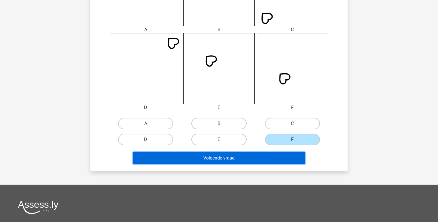
click at [261, 156] on button "Volgende vraag" at bounding box center [219, 158] width 172 height 12
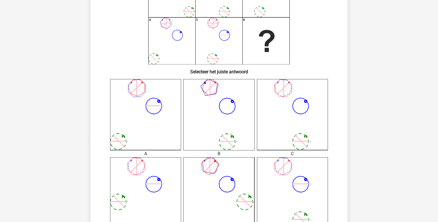
scroll to position [82, 0]
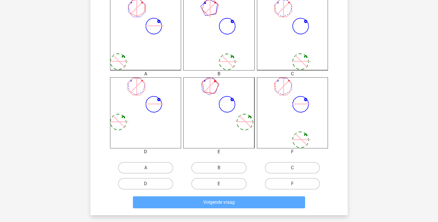
scroll to position [163, 0]
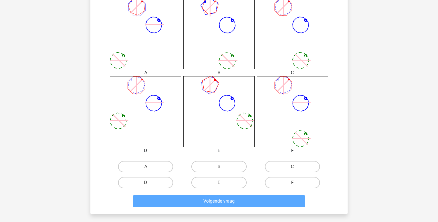
click at [220, 183] on input "E" at bounding box center [221, 184] width 4 height 4
radio input "true"
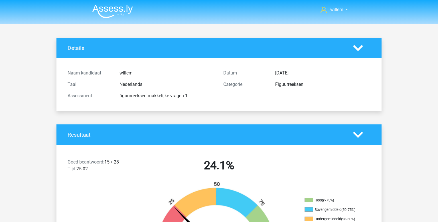
click at [108, 5] on img at bounding box center [112, 11] width 40 height 13
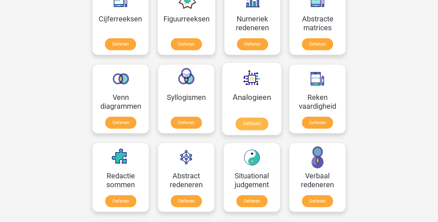
scroll to position [284, 0]
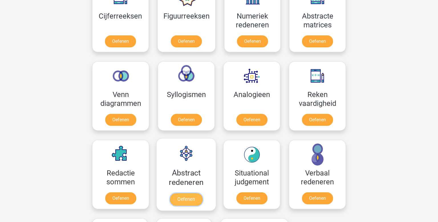
click at [190, 193] on link "Oefenen" at bounding box center [186, 199] width 32 height 13
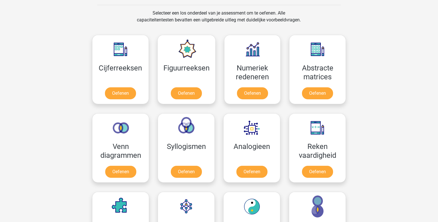
scroll to position [223, 0]
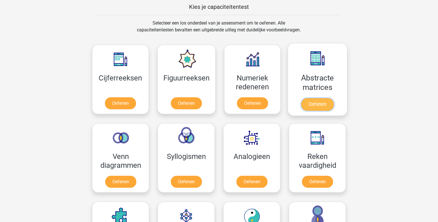
click at [322, 98] on link "Oefenen" at bounding box center [317, 104] width 32 height 13
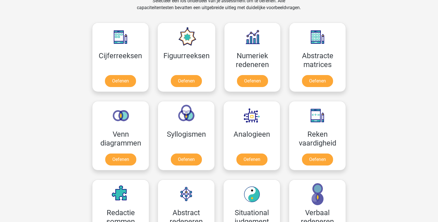
scroll to position [245, 0]
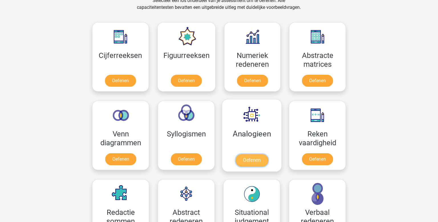
click at [259, 154] on link "Oefenen" at bounding box center [251, 160] width 32 height 13
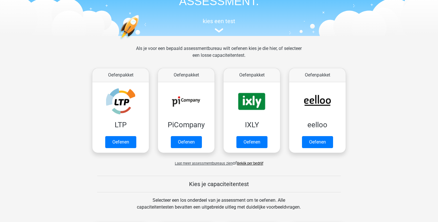
scroll to position [48, 0]
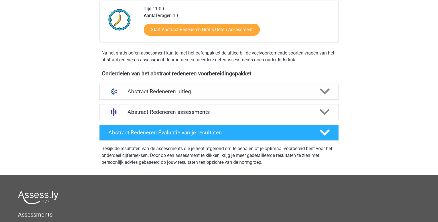
scroll to position [139, 0]
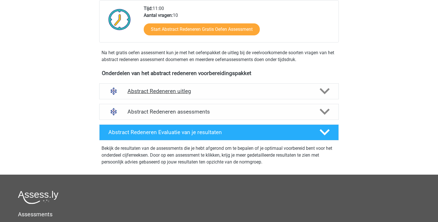
click at [194, 92] on h4 "Abstract Redeneren uitleg" at bounding box center [218, 91] width 183 height 7
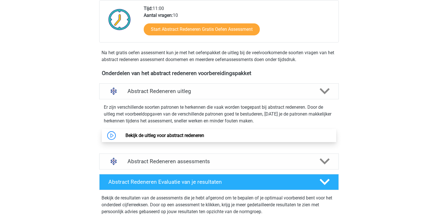
click at [184, 137] on link "Bekijk de uitleg voor abstract redeneren" at bounding box center [164, 134] width 79 height 5
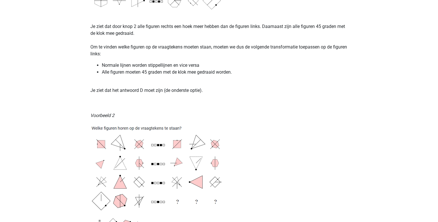
scroll to position [649, 0]
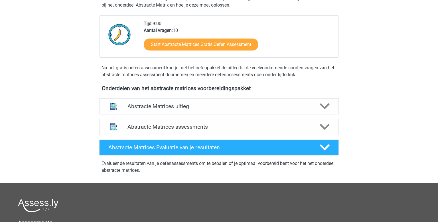
scroll to position [149, 0]
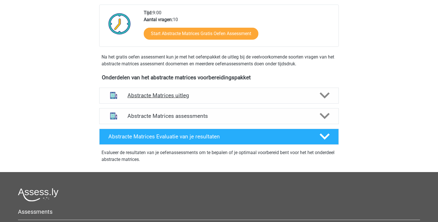
click at [196, 92] on h4 "Abstracte Matrices uitleg" at bounding box center [218, 95] width 183 height 7
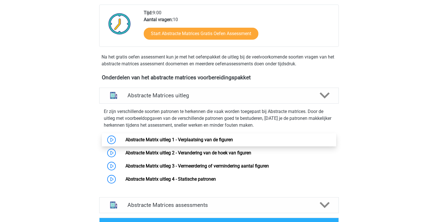
click at [155, 137] on link "Abstracte Matrix uitleg 1 - Verplaatsing van de figuren" at bounding box center [178, 139] width 107 height 5
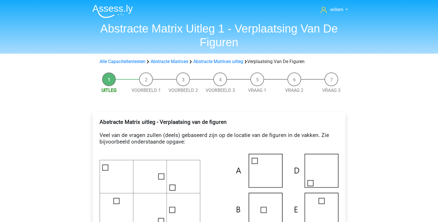
scroll to position [0, 0]
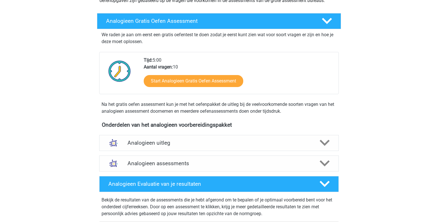
scroll to position [82, 0]
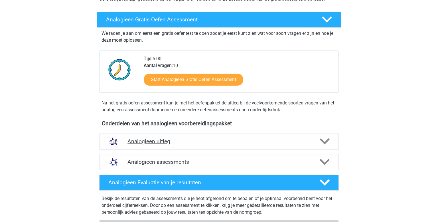
click at [187, 142] on h4 "Analogieen uitleg" at bounding box center [218, 141] width 183 height 7
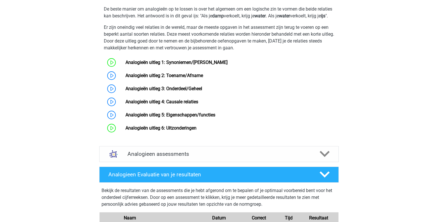
scroll to position [267, 0]
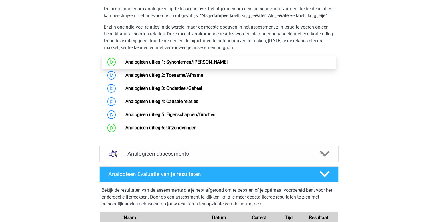
click at [175, 65] on link "Analogieën uitleg 1: Synoniemen/[PERSON_NAME]" at bounding box center [176, 61] width 102 height 5
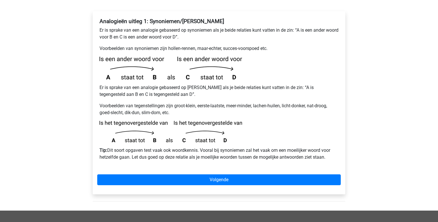
scroll to position [102, 0]
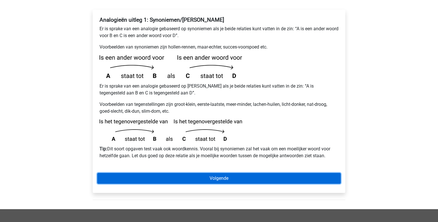
click at [193, 173] on link "Volgende" at bounding box center [218, 178] width 243 height 11
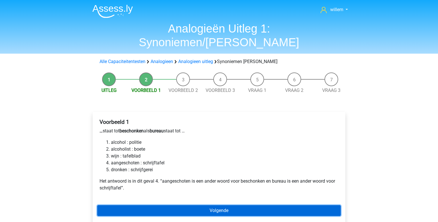
click at [211, 205] on link "Volgende" at bounding box center [218, 210] width 243 height 11
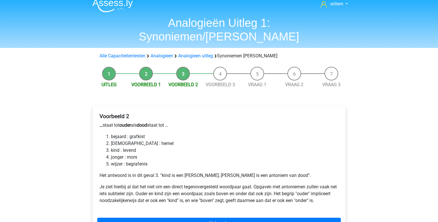
scroll to position [6, 0]
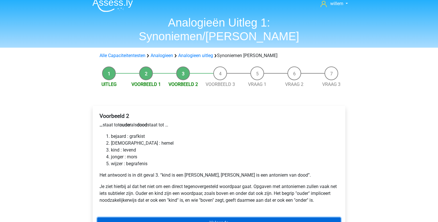
click at [206, 217] on link "Volgende" at bounding box center [218, 222] width 243 height 11
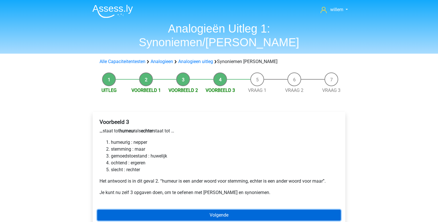
click at [212, 209] on link "Volgende" at bounding box center [218, 214] width 243 height 11
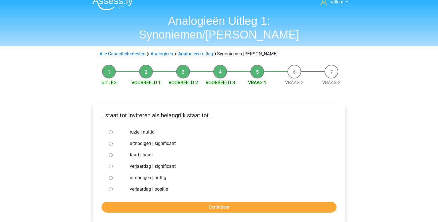
scroll to position [9, 0]
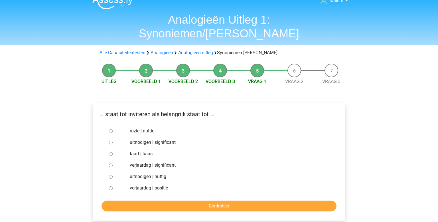
click at [111, 140] on input "uitnodigen | significant" at bounding box center [111, 142] width 4 height 4
radio input "true"
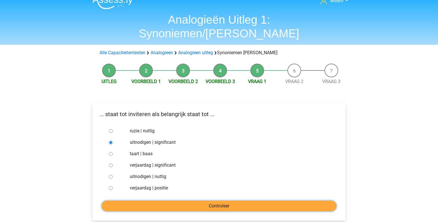
click at [233, 200] on input "Controleer" at bounding box center [218, 205] width 235 height 11
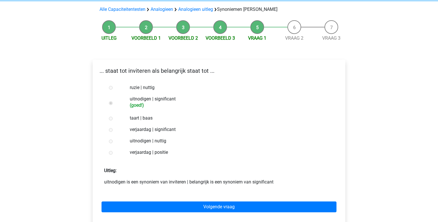
scroll to position [52, 0]
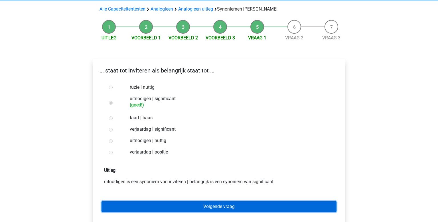
click at [243, 201] on link "Volgende vraag" at bounding box center [218, 206] width 235 height 11
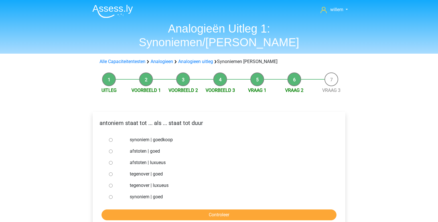
click at [96, 143] on div "antoniem staat tot ... als ... staat tot duur synoniem | goedkoop afstoten | go…" at bounding box center [219, 170] width 252 height 117
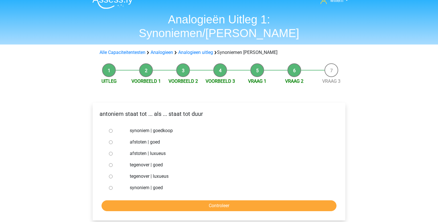
scroll to position [10, 0]
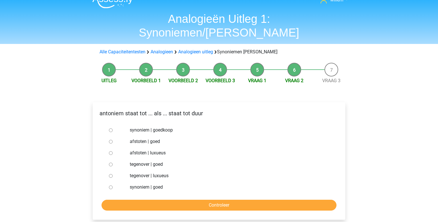
click at [110, 128] on input "synoniem | goedkoop" at bounding box center [111, 130] width 4 height 4
radio input "true"
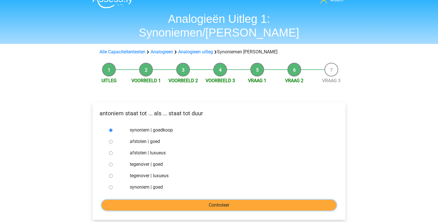
click at [196, 199] on input "Controleer" at bounding box center [218, 204] width 235 height 11
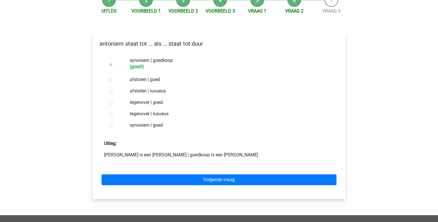
scroll to position [80, 0]
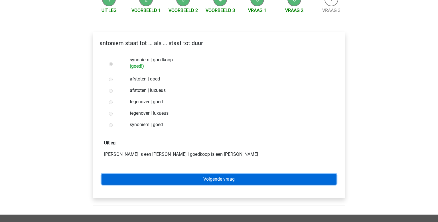
click at [220, 174] on link "Volgende vraag" at bounding box center [218, 179] width 235 height 11
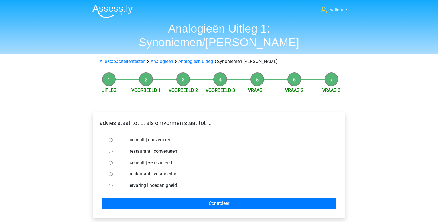
click at [110, 138] on input "consult | converteren" at bounding box center [111, 140] width 4 height 4
radio input "true"
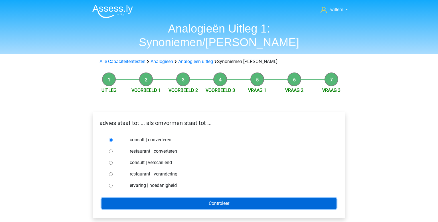
click at [229, 198] on input "Controleer" at bounding box center [218, 203] width 235 height 11
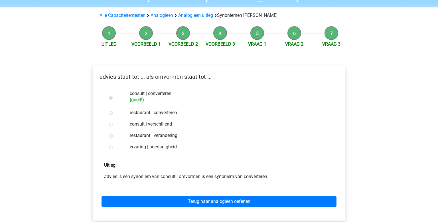
scroll to position [47, 0]
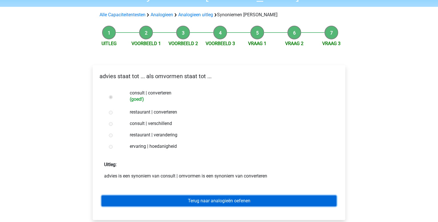
click at [199, 195] on link "Terug naar analogieën oefenen" at bounding box center [218, 200] width 235 height 11
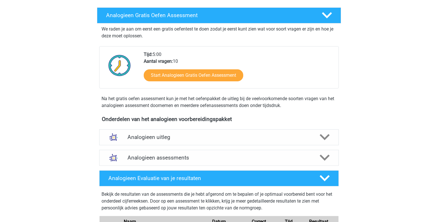
scroll to position [87, 0]
click at [240, 132] on div "Analogieen uitleg" at bounding box center [218, 137] width 239 height 16
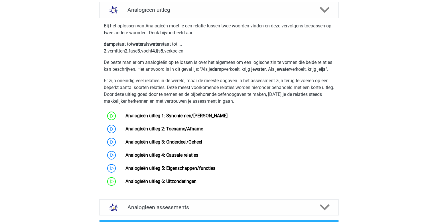
scroll to position [214, 0]
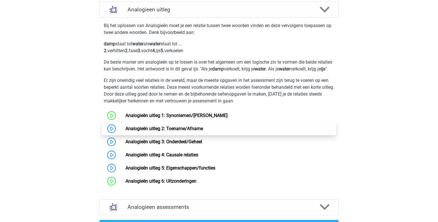
click at [156, 131] on link "Analogieën uitleg 2: Toename/Afname" at bounding box center [164, 128] width 78 height 5
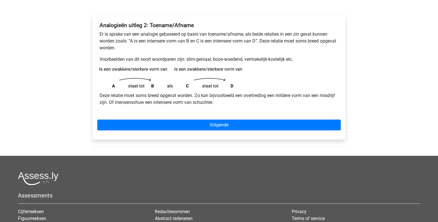
scroll to position [83, 0]
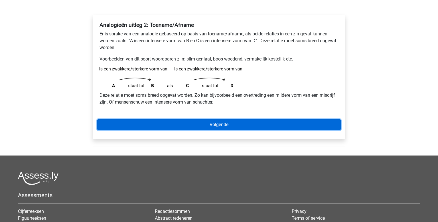
click at [203, 119] on link "Volgende" at bounding box center [218, 124] width 243 height 11
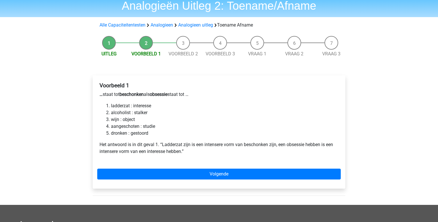
scroll to position [38, 0]
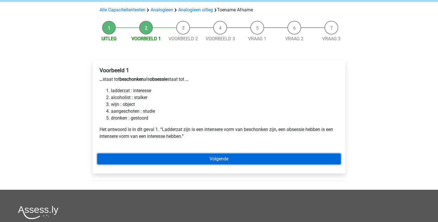
click at [215, 156] on link "Volgende" at bounding box center [218, 158] width 243 height 11
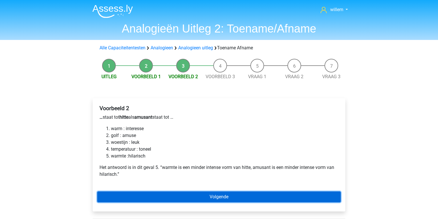
click at [258, 200] on link "Volgende" at bounding box center [218, 196] width 243 height 11
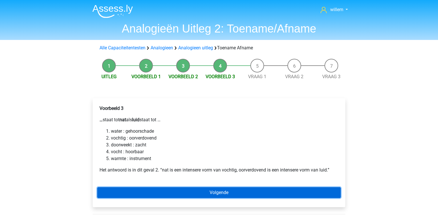
click at [227, 196] on link "Volgende" at bounding box center [218, 192] width 243 height 11
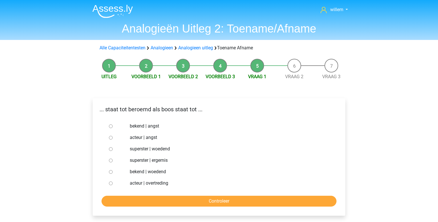
click at [110, 172] on input "bekend | woedend" at bounding box center [111, 172] width 4 height 4
radio input "true"
click at [174, 197] on input "Controleer" at bounding box center [218, 200] width 235 height 11
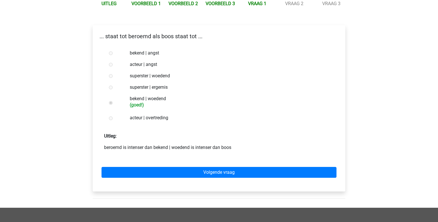
scroll to position [73, 0]
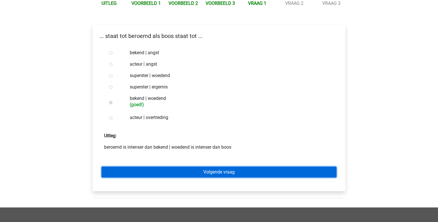
click at [221, 170] on link "Volgende vraag" at bounding box center [218, 171] width 235 height 11
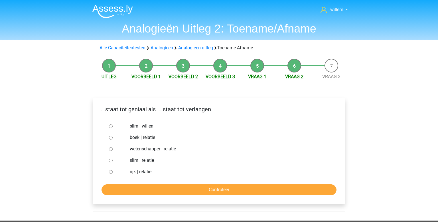
click at [111, 126] on input "slim | willen" at bounding box center [111, 126] width 4 height 4
radio input "true"
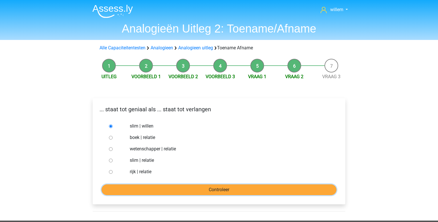
click at [218, 188] on input "Controleer" at bounding box center [218, 189] width 235 height 11
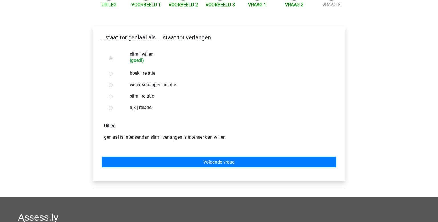
scroll to position [74, 0]
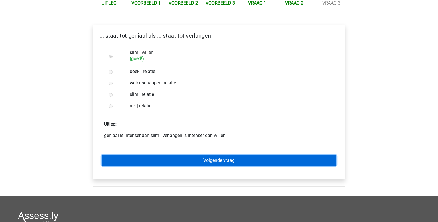
click at [225, 158] on link "Volgende vraag" at bounding box center [218, 160] width 235 height 11
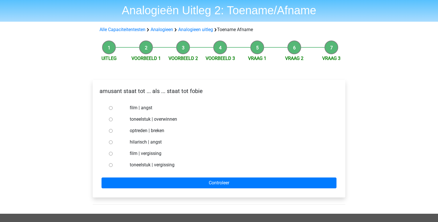
scroll to position [20, 0]
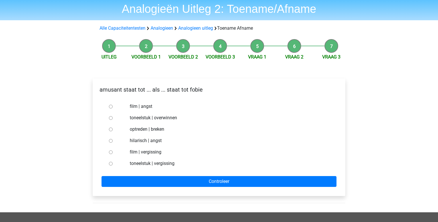
click at [110, 141] on input "hilarisch | angst" at bounding box center [111, 141] width 4 height 4
radio input "true"
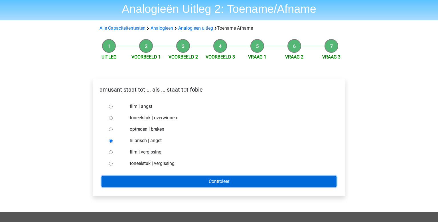
click at [226, 181] on input "Controleer" at bounding box center [218, 181] width 235 height 11
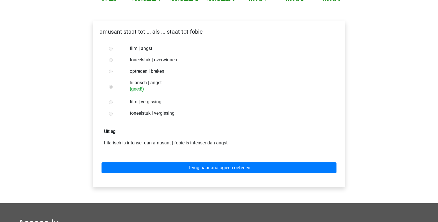
scroll to position [78, 0]
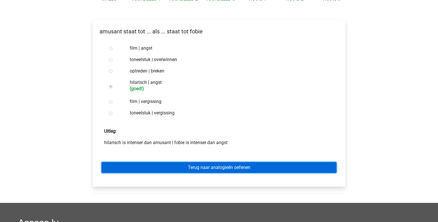
click at [208, 167] on link "Terug naar analogieën oefenen" at bounding box center [218, 167] width 235 height 11
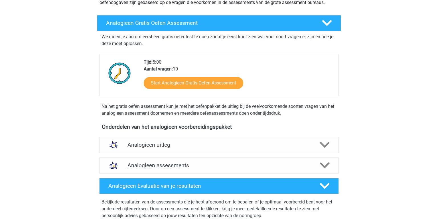
scroll to position [80, 0]
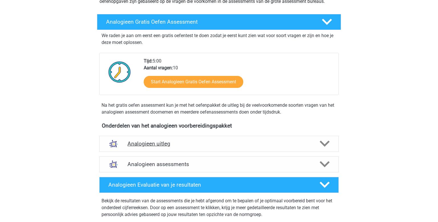
click at [205, 138] on div "Analogieen uitleg" at bounding box center [218, 144] width 239 height 16
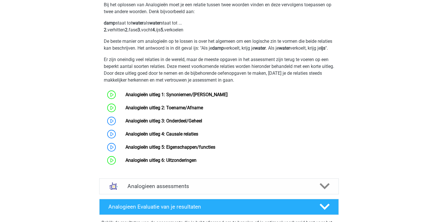
scroll to position [236, 0]
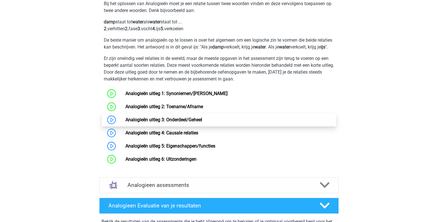
click at [173, 122] on link "Analogieën uitleg 3: Onderdeel/Geheel" at bounding box center [163, 119] width 77 height 5
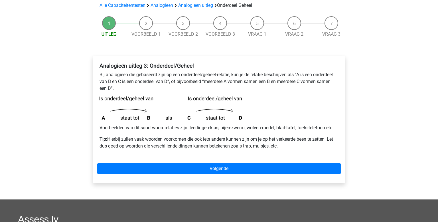
scroll to position [56, 0]
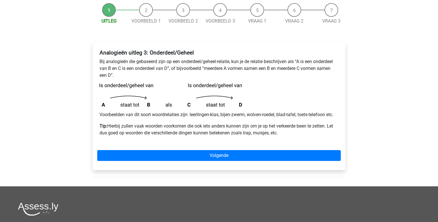
click at [182, 149] on div "Analogieën uitleg 3: Onderdeel/Geheel Bij analogieën die gebaseerd zijn op een …" at bounding box center [219, 105] width 252 height 127
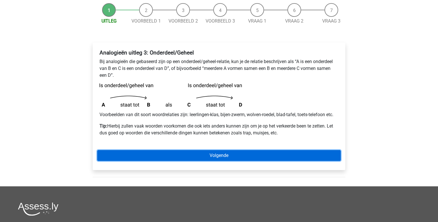
click at [181, 154] on link "Volgende" at bounding box center [218, 155] width 243 height 11
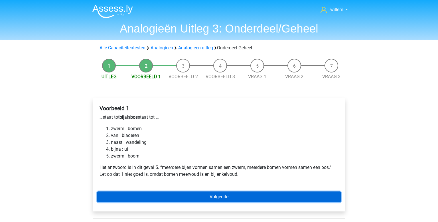
click at [235, 196] on link "Volgende" at bounding box center [218, 196] width 243 height 11
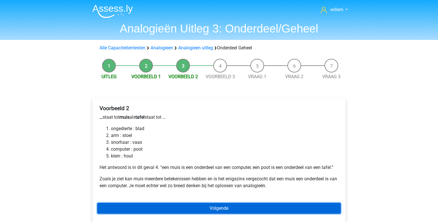
click at [260, 204] on link "Volgende" at bounding box center [218, 208] width 243 height 11
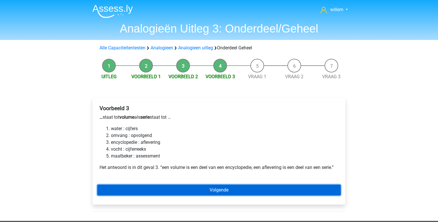
click at [208, 189] on link "Volgende" at bounding box center [218, 189] width 243 height 11
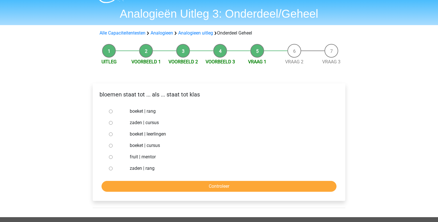
scroll to position [16, 0]
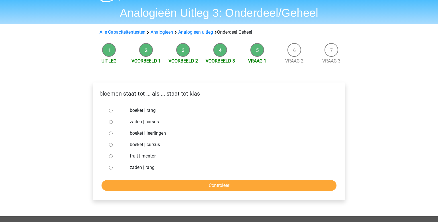
click at [111, 134] on input "boeket | leerlingen" at bounding box center [111, 133] width 4 height 4
radio input "true"
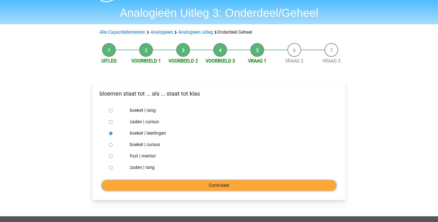
click at [207, 187] on input "Controleer" at bounding box center [218, 185] width 235 height 11
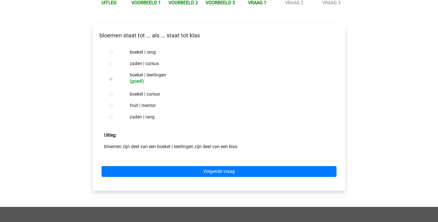
scroll to position [74, 0]
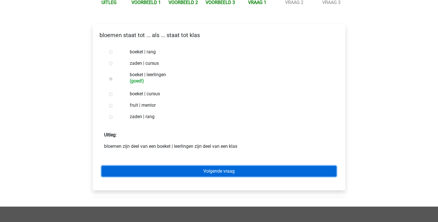
click at [257, 168] on link "Volgende vraag" at bounding box center [218, 171] width 235 height 11
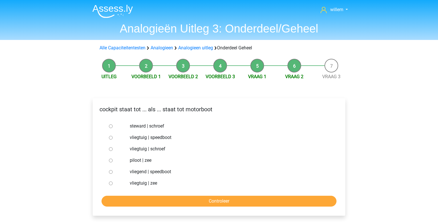
click at [109, 138] on input "vliegtuig | speedboot" at bounding box center [111, 138] width 4 height 4
radio input "true"
click at [110, 148] on input "vliegtuig | schroef" at bounding box center [111, 149] width 4 height 4
radio input "true"
click at [212, 202] on input "Controleer" at bounding box center [218, 200] width 235 height 11
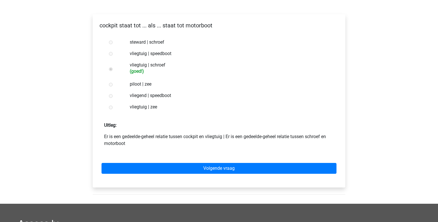
scroll to position [85, 0]
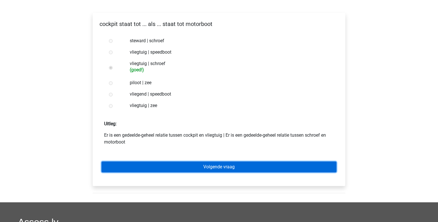
click at [197, 164] on link "Volgende vraag" at bounding box center [218, 166] width 235 height 11
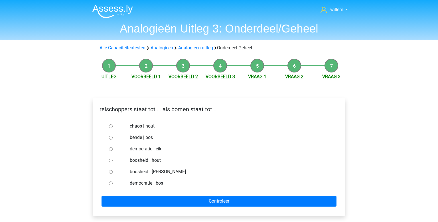
click at [110, 138] on input "bende | bos" at bounding box center [111, 138] width 4 height 4
radio input "true"
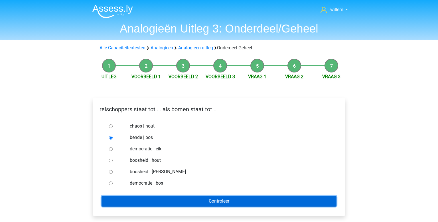
click at [217, 199] on input "Controleer" at bounding box center [218, 200] width 235 height 11
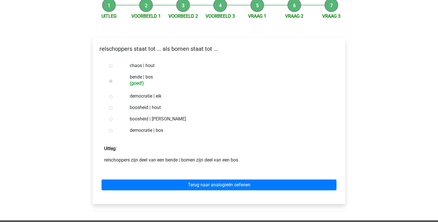
scroll to position [61, 0]
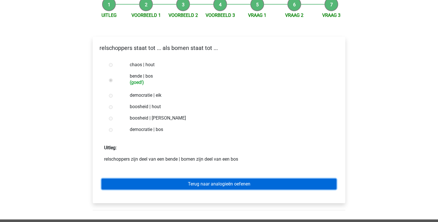
click at [248, 185] on link "Terug naar analogieën oefenen" at bounding box center [218, 183] width 235 height 11
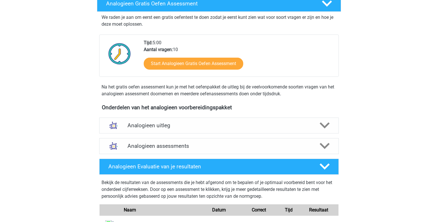
scroll to position [100, 0]
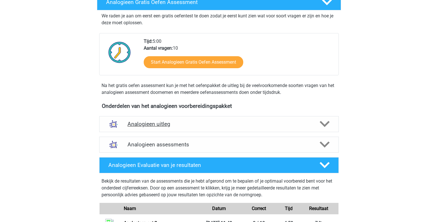
click at [168, 121] on h4 "Analogieen uitleg" at bounding box center [218, 124] width 183 height 7
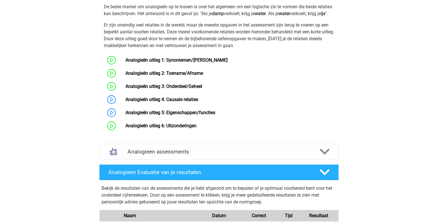
scroll to position [279, 0]
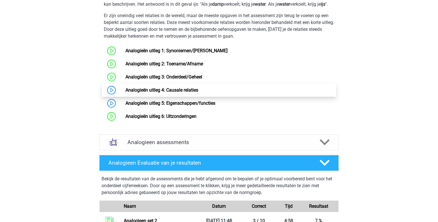
click at [164, 93] on link "Analogieën uitleg 4: Causale relaties" at bounding box center [161, 89] width 73 height 5
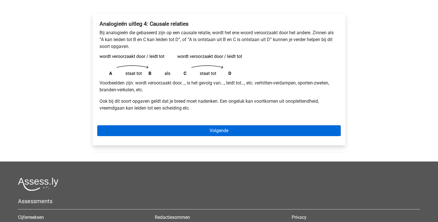
scroll to position [86, 0]
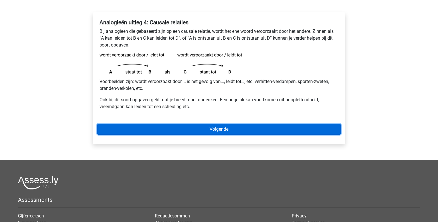
click at [235, 127] on link "Volgende" at bounding box center [218, 129] width 243 height 11
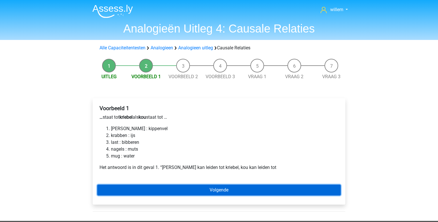
click at [223, 193] on link "Volgende" at bounding box center [218, 189] width 243 height 11
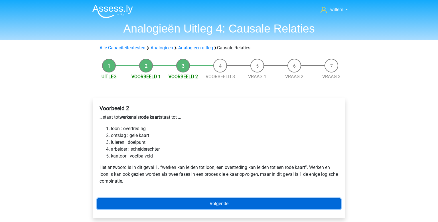
click at [215, 199] on link "Volgende" at bounding box center [218, 203] width 243 height 11
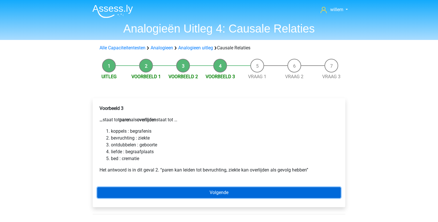
click at [205, 194] on link "Volgende" at bounding box center [218, 192] width 243 height 11
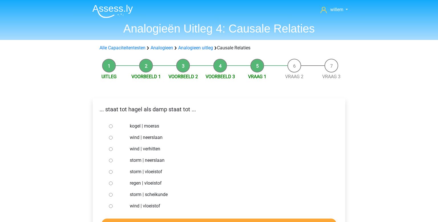
click at [109, 170] on input "storm | vloeistof" at bounding box center [111, 172] width 4 height 4
radio input "true"
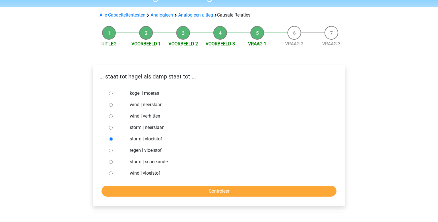
scroll to position [33, 0]
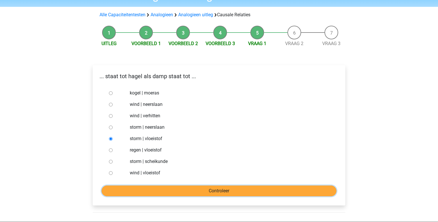
click at [200, 195] on input "Controleer" at bounding box center [218, 190] width 235 height 11
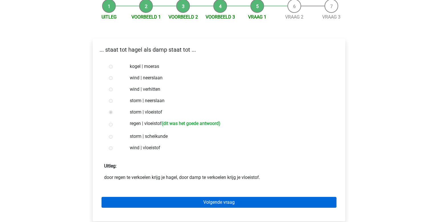
scroll to position [60, 0]
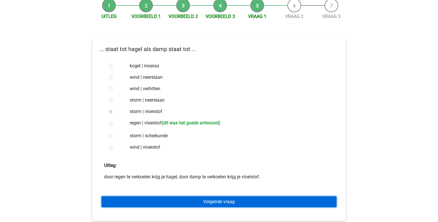
click at [209, 199] on link "Volgende vraag" at bounding box center [218, 201] width 235 height 11
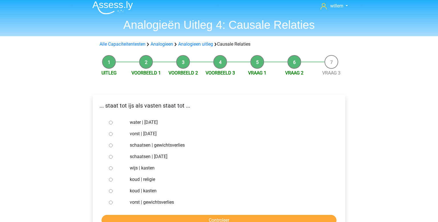
scroll to position [4, 0]
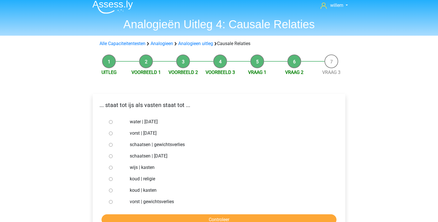
click at [110, 122] on input "water | [DATE]" at bounding box center [111, 122] width 4 height 4
radio input "true"
click at [218, 219] on input "Controleer" at bounding box center [218, 219] width 235 height 11
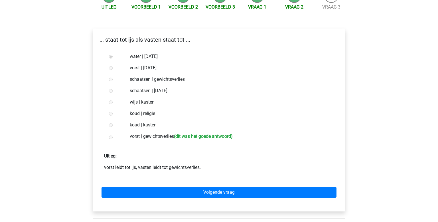
scroll to position [70, 0]
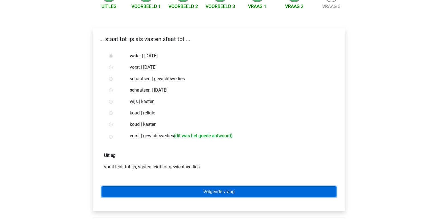
click at [226, 190] on link "Volgende vraag" at bounding box center [218, 191] width 235 height 11
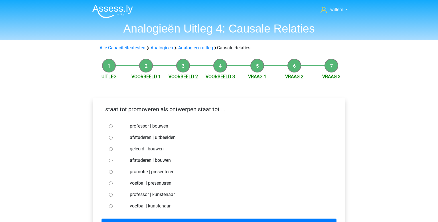
click at [112, 147] on input "geleerd | bouwen" at bounding box center [111, 149] width 4 height 4
radio input "true"
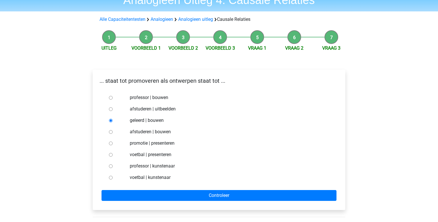
scroll to position [29, 0]
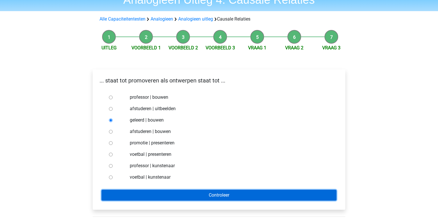
click at [221, 193] on input "Controleer" at bounding box center [218, 194] width 235 height 11
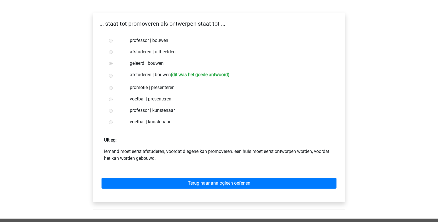
scroll to position [87, 0]
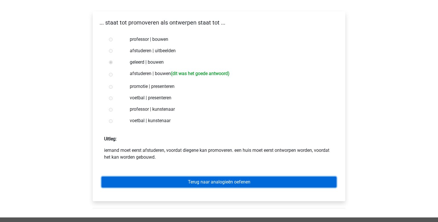
click at [231, 186] on link "Terug naar analogieën oefenen" at bounding box center [218, 181] width 235 height 11
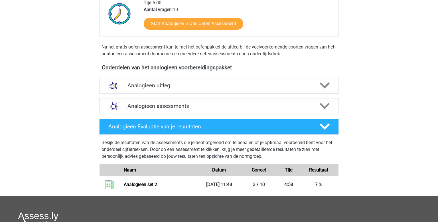
scroll to position [140, 0]
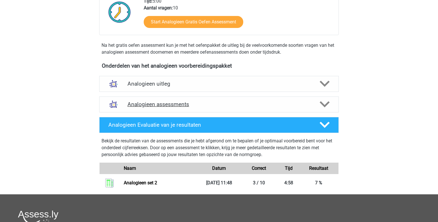
click at [312, 100] on div "Analogieen assessments" at bounding box center [218, 104] width 239 height 16
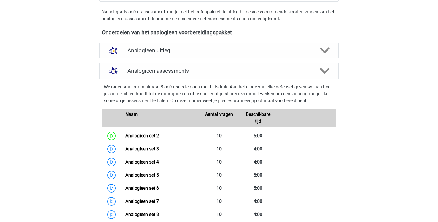
scroll to position [175, 0]
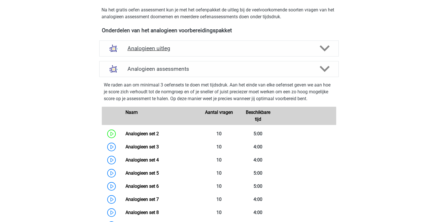
click at [208, 50] on h4 "Analogieen uitleg" at bounding box center [218, 48] width 183 height 7
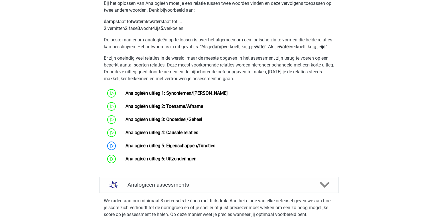
scroll to position [237, 0]
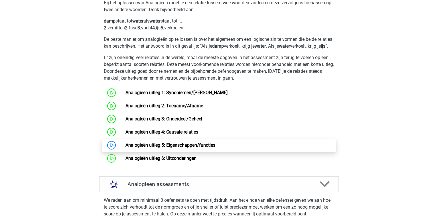
click at [151, 148] on link "Analogieën uitleg 5: Eigenschappen/functies" at bounding box center [170, 144] width 90 height 5
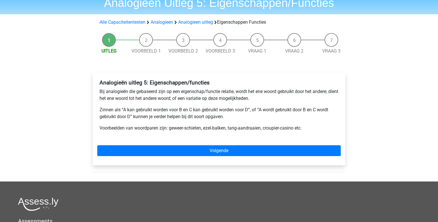
scroll to position [26, 0]
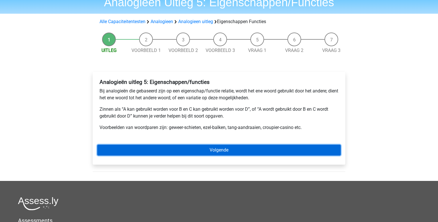
click at [218, 147] on link "Volgende" at bounding box center [218, 149] width 243 height 11
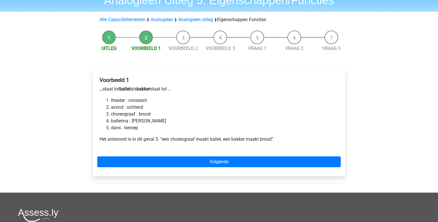
scroll to position [28, 0]
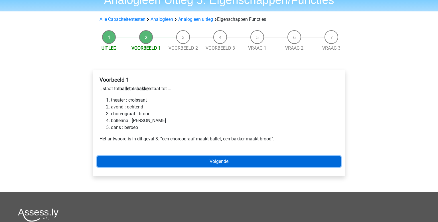
click at [186, 162] on link "Volgende" at bounding box center [218, 161] width 243 height 11
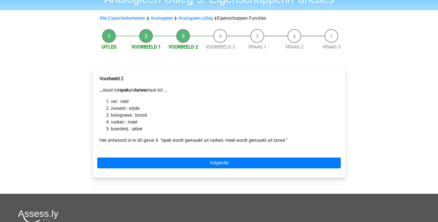
scroll to position [31, 0]
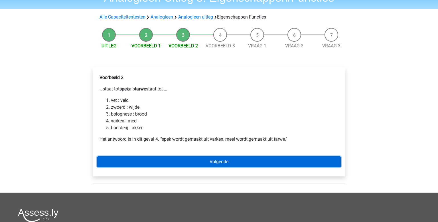
click at [208, 165] on link "Volgende" at bounding box center [218, 161] width 243 height 11
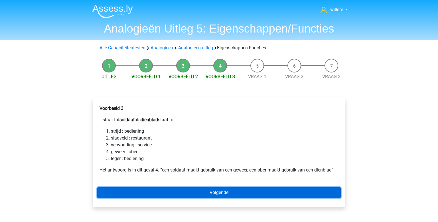
click at [250, 192] on link "Volgende" at bounding box center [218, 192] width 243 height 11
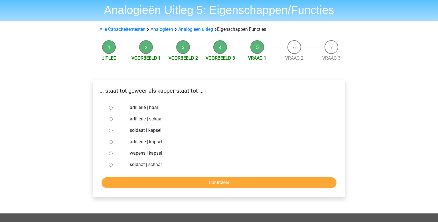
scroll to position [19, 0]
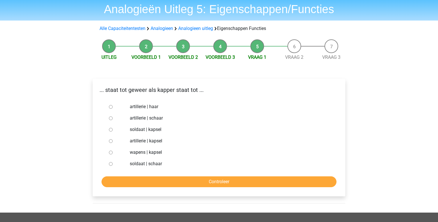
click at [112, 164] on input "soldaat | schaar" at bounding box center [111, 164] width 4 height 4
radio input "true"
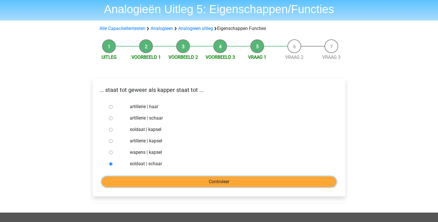
click at [199, 182] on input "Controleer" at bounding box center [218, 181] width 235 height 11
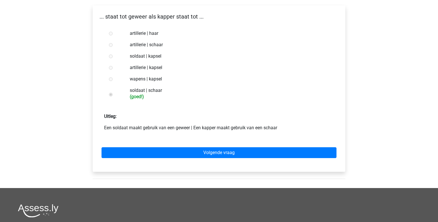
scroll to position [110, 0]
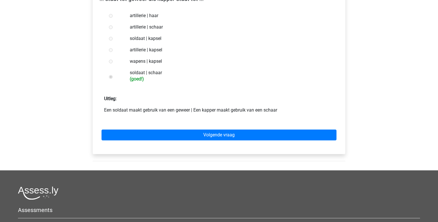
click at [156, 142] on div "Volgende vraag" at bounding box center [218, 133] width 243 height 31
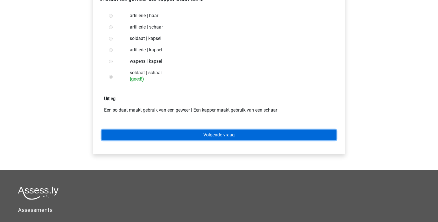
click at [173, 136] on link "Volgende vraag" at bounding box center [218, 134] width 235 height 11
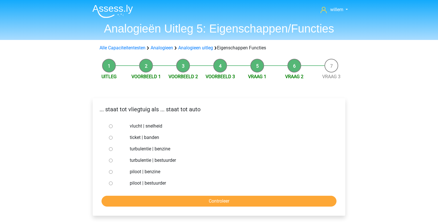
click at [111, 184] on input "piloot | bestuurder" at bounding box center [111, 183] width 4 height 4
radio input "true"
click at [168, 201] on input "Controleer" at bounding box center [218, 200] width 235 height 11
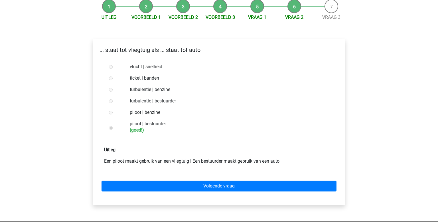
scroll to position [67, 0]
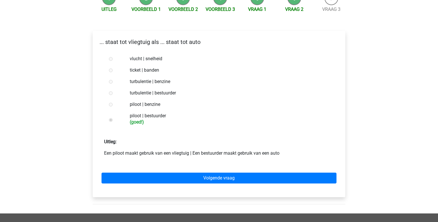
click at [167, 170] on div "Volgende vraag" at bounding box center [218, 176] width 243 height 31
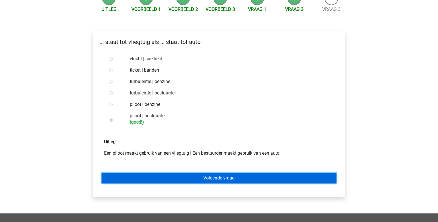
click at [164, 174] on link "Volgende vraag" at bounding box center [218, 177] width 235 height 11
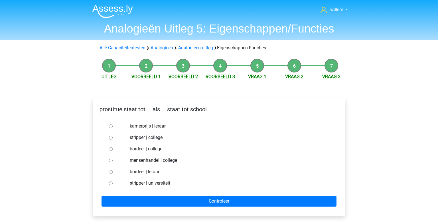
click at [111, 173] on input "bordeel | leraar" at bounding box center [111, 172] width 4 height 4
radio input "true"
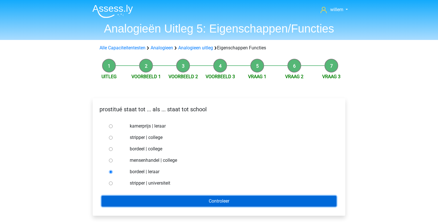
click at [222, 202] on input "Controleer" at bounding box center [218, 200] width 235 height 11
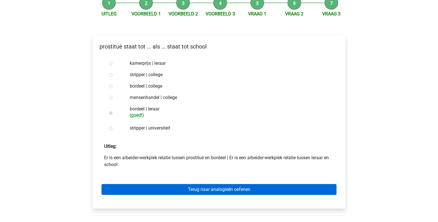
scroll to position [63, 0]
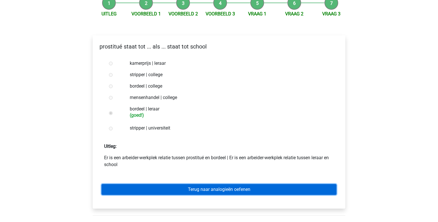
click at [174, 189] on link "Terug naar analogieën oefenen" at bounding box center [218, 189] width 235 height 11
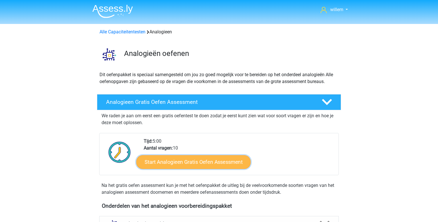
click at [200, 160] on link "Start Analogieen Gratis Oefen Assessment" at bounding box center [193, 162] width 114 height 14
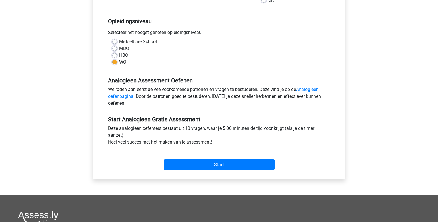
scroll to position [105, 0]
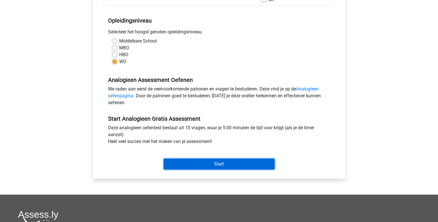
click at [206, 166] on input "Start" at bounding box center [219, 163] width 111 height 11
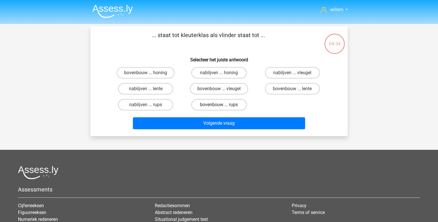
click at [218, 105] on label "bovenbouw ... rups" at bounding box center [218, 104] width 55 height 11
click at [219, 105] on input "bovenbouw ... rups" at bounding box center [221, 107] width 4 height 4
radio input "true"
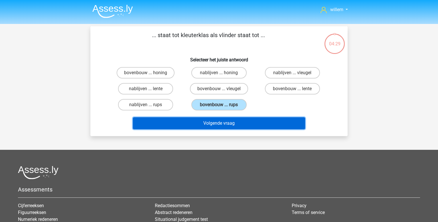
click at [205, 124] on button "Volgende vraag" at bounding box center [219, 123] width 172 height 12
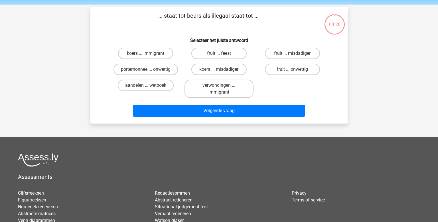
scroll to position [26, 0]
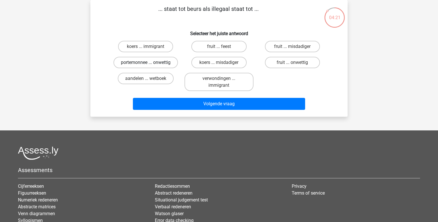
click at [164, 65] on label "portemonnee ... onwettig" at bounding box center [145, 62] width 64 height 11
click at [149, 65] on input "portemonnee ... onwettig" at bounding box center [148, 64] width 4 height 4
radio input "true"
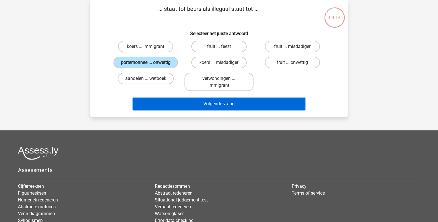
click at [233, 106] on button "Volgende vraag" at bounding box center [219, 104] width 172 height 12
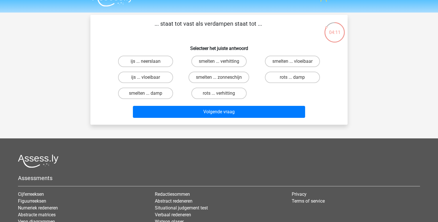
scroll to position [15, 0]
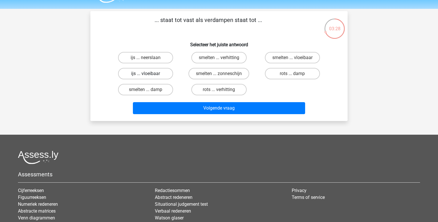
click at [148, 72] on label "ijs ... vloeibaar" at bounding box center [145, 73] width 55 height 11
click at [148, 74] on input "ijs ... vloeibaar" at bounding box center [148, 76] width 4 height 4
radio input "true"
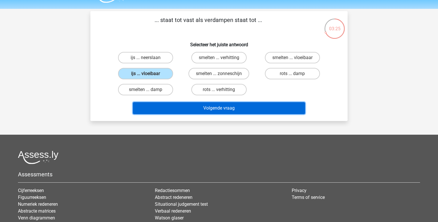
click at [246, 110] on button "Volgende vraag" at bounding box center [219, 108] width 172 height 12
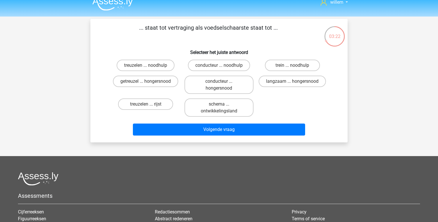
scroll to position [8, 0]
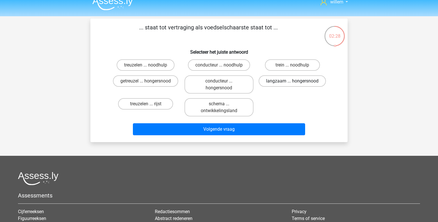
click at [290, 83] on label "langzaam ... hongersnood" at bounding box center [291, 80] width 67 height 11
click at [292, 83] on input "langzaam ... hongersnood" at bounding box center [294, 83] width 4 height 4
radio input "true"
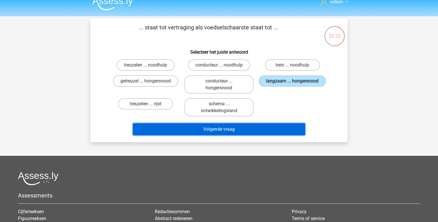
click at [231, 131] on button "Volgende vraag" at bounding box center [219, 129] width 172 height 12
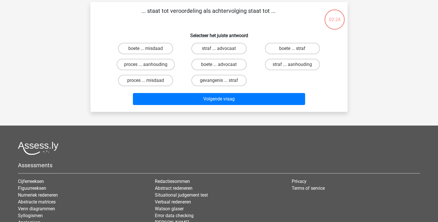
scroll to position [26, 0]
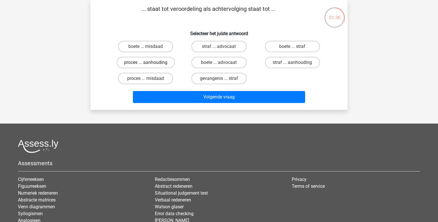
click at [144, 62] on label "proces ... aanhouding" at bounding box center [146, 62] width 58 height 11
click at [146, 62] on input "proces ... aanhouding" at bounding box center [148, 64] width 4 height 4
radio input "true"
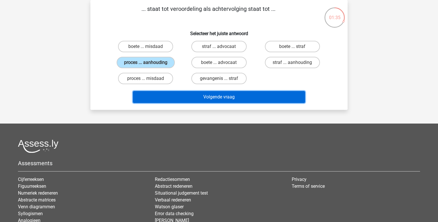
click at [193, 93] on button "Volgende vraag" at bounding box center [219, 97] width 172 height 12
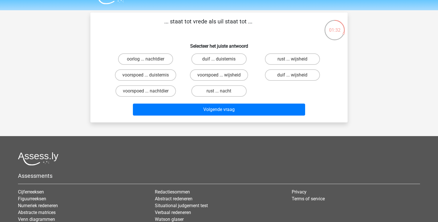
scroll to position [15, 0]
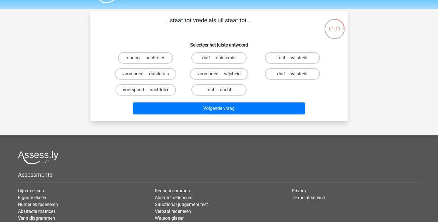
click at [300, 76] on label "duif ... wijsheid" at bounding box center [292, 73] width 55 height 11
click at [296, 76] on input "duif ... wijsheid" at bounding box center [294, 76] width 4 height 4
radio input "true"
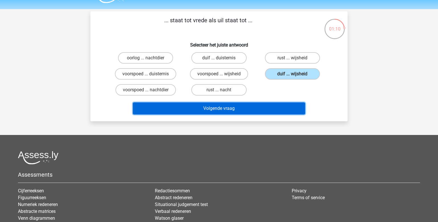
click at [266, 111] on button "Volgende vraag" at bounding box center [219, 108] width 172 height 12
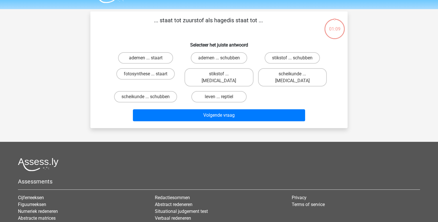
scroll to position [26, 0]
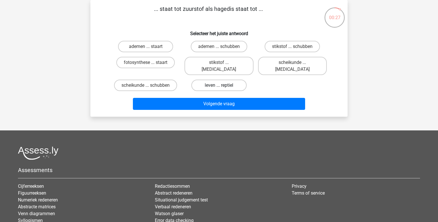
click at [213, 79] on label "leven ... reptiel" at bounding box center [218, 84] width 55 height 11
click at [219, 85] on input "leven ... reptiel" at bounding box center [221, 87] width 4 height 4
radio input "true"
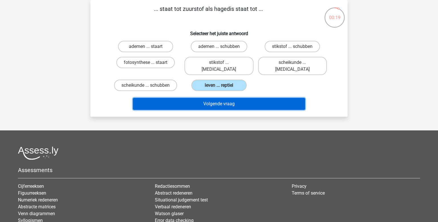
click at [223, 99] on button "Volgende vraag" at bounding box center [219, 104] width 172 height 12
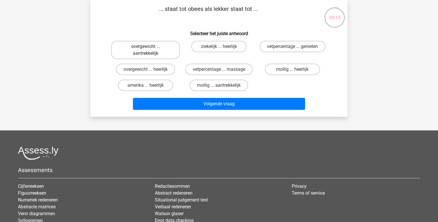
click at [153, 50] on label "overgewicht ... aantrekkelijk" at bounding box center [145, 50] width 69 height 18
click at [149, 50] on input "overgewicht ... aantrekkelijk" at bounding box center [148, 48] width 4 height 4
radio input "true"
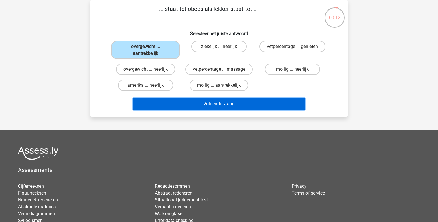
click at [216, 104] on button "Volgende vraag" at bounding box center [219, 104] width 172 height 12
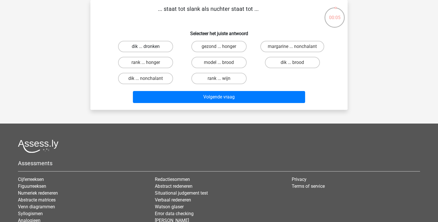
click at [160, 46] on label "dik ... dronken" at bounding box center [145, 46] width 55 height 11
click at [149, 46] on input "dik ... dronken" at bounding box center [148, 48] width 4 height 4
radio input "true"
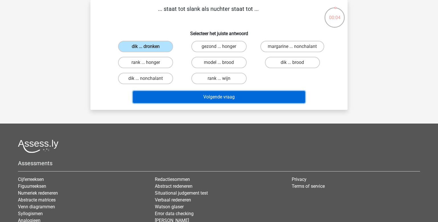
click at [190, 98] on button "Volgende vraag" at bounding box center [219, 97] width 172 height 12
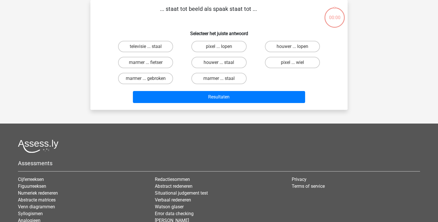
scroll to position [26, 0]
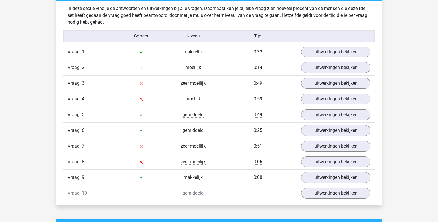
scroll to position [350, 0]
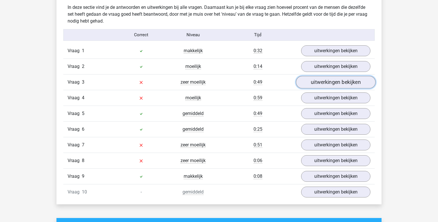
click at [321, 80] on link "uitwerkingen bekijken" at bounding box center [335, 82] width 79 height 13
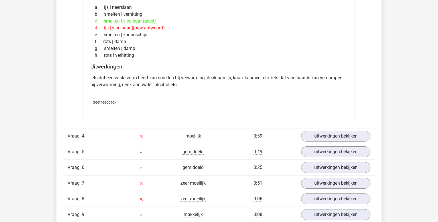
scroll to position [461, 0]
click at [313, 131] on link "uitwerkingen bekijken" at bounding box center [335, 135] width 79 height 13
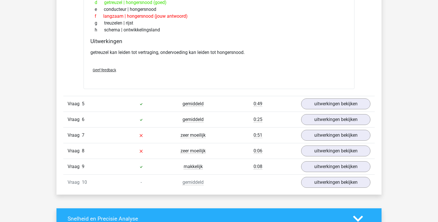
scroll to position [659, 0]
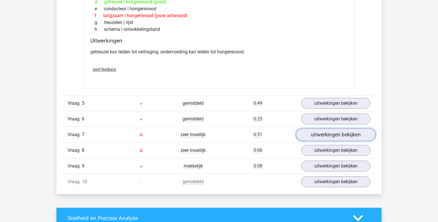
click at [338, 132] on link "uitwerkingen bekijken" at bounding box center [335, 134] width 79 height 13
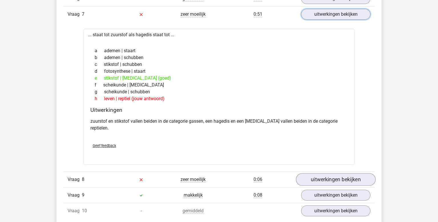
scroll to position [781, 0]
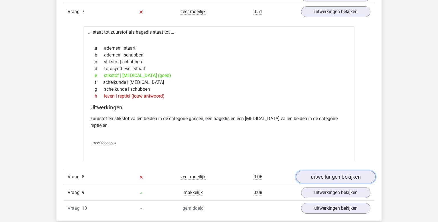
click at [326, 171] on link "uitwerkingen bekijken" at bounding box center [335, 177] width 79 height 13
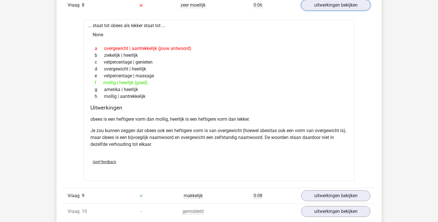
scroll to position [955, 0]
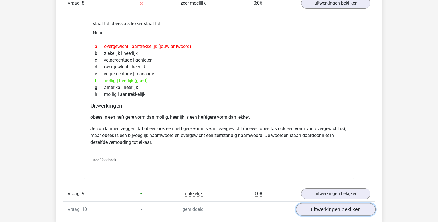
click at [327, 203] on link "uitwerkingen bekijken" at bounding box center [335, 209] width 79 height 13
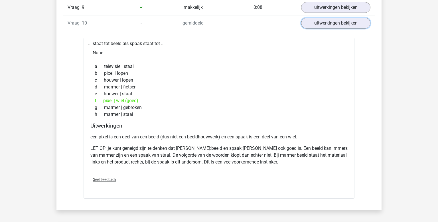
scroll to position [1142, 0]
